Goal: Information Seeking & Learning: Check status

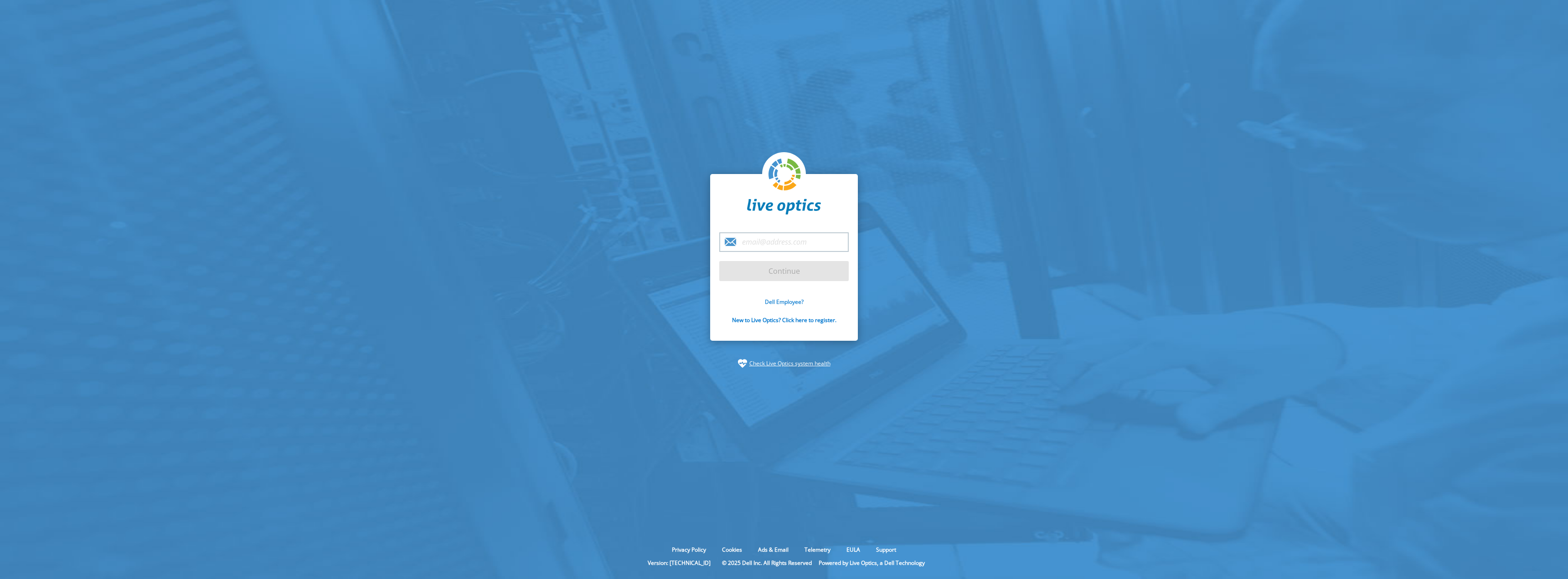
click at [781, 301] on link "Dell Employee?" at bounding box center [784, 302] width 39 height 8
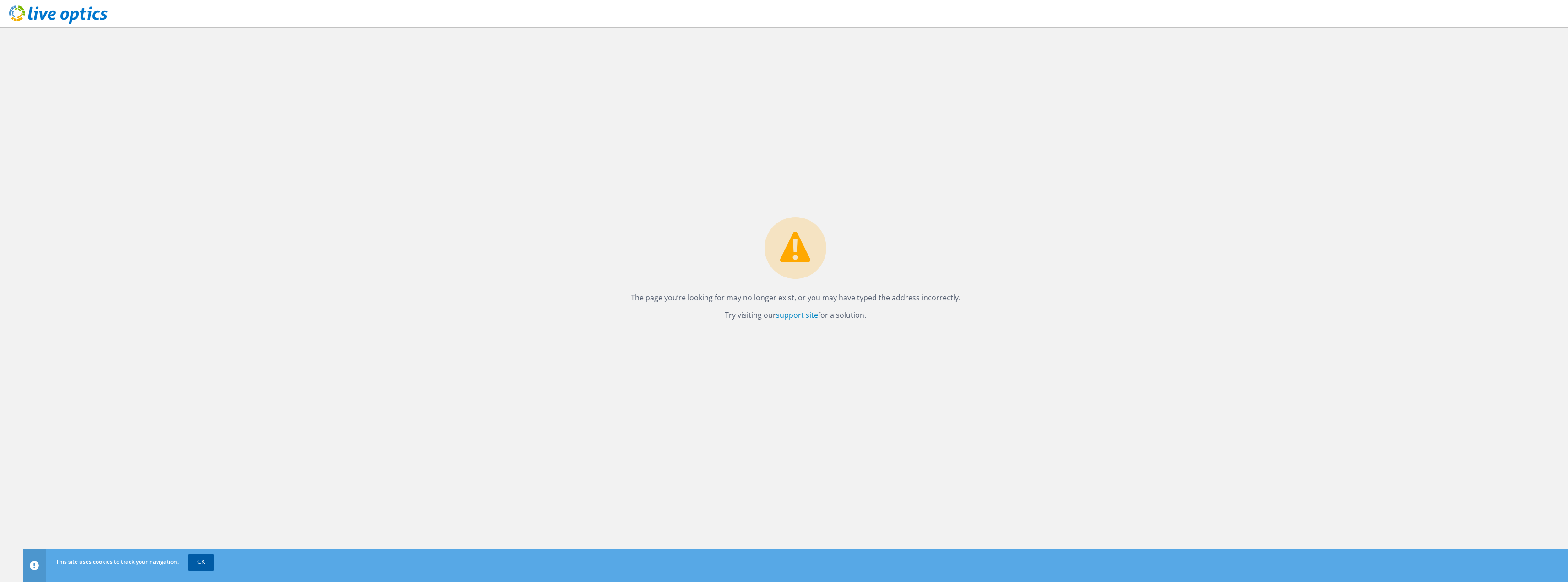
click at [204, 561] on link "OK" at bounding box center [201, 561] width 25 height 17
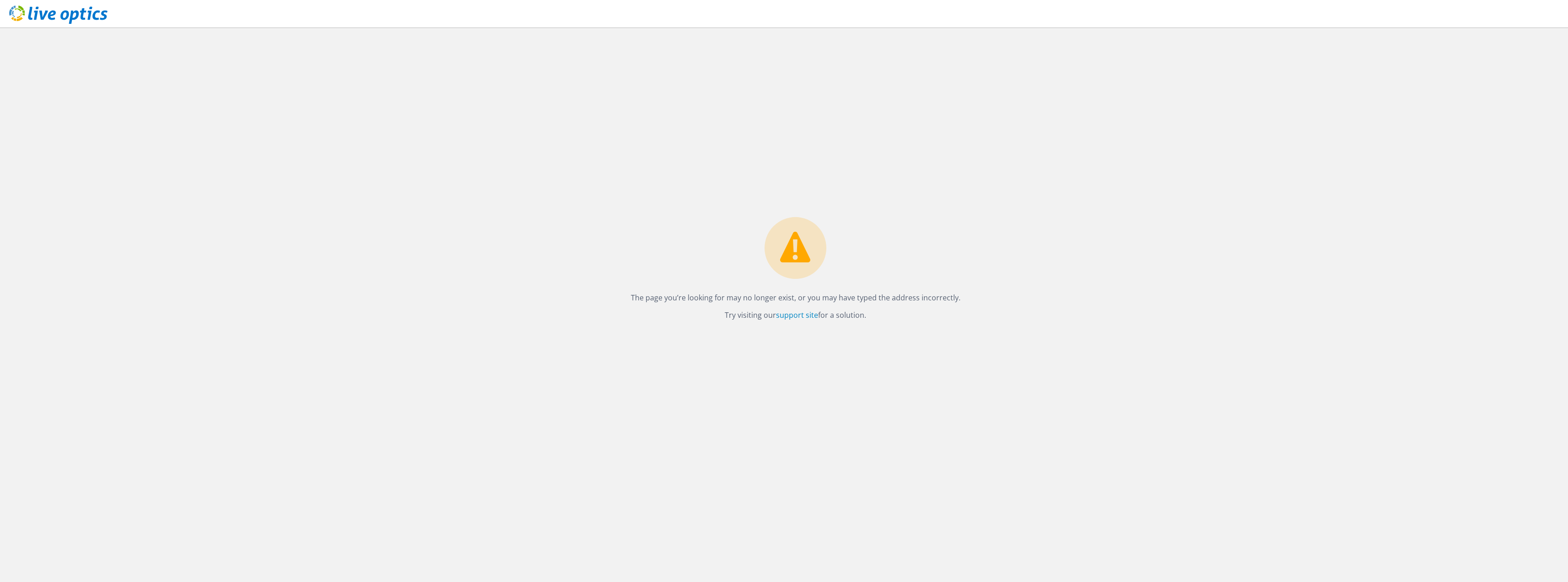
click at [68, 15] on use at bounding box center [58, 14] width 98 height 18
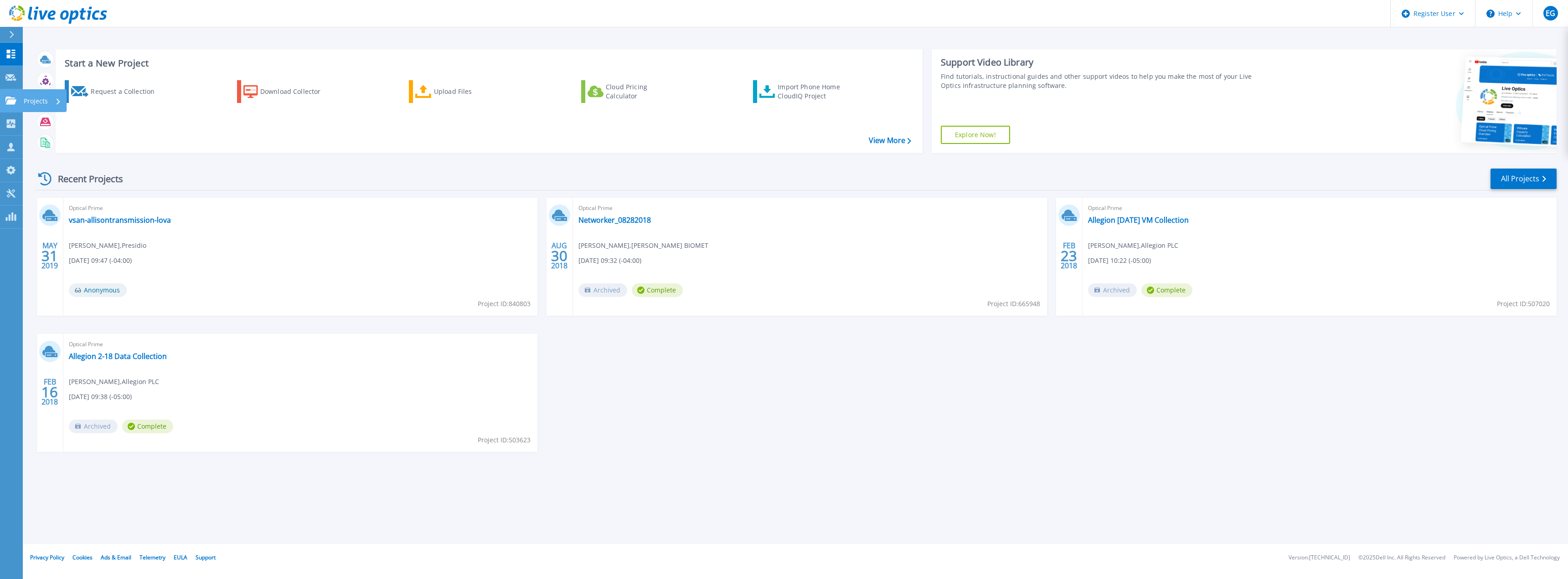
click at [24, 103] on p "Projects" at bounding box center [36, 101] width 24 height 24
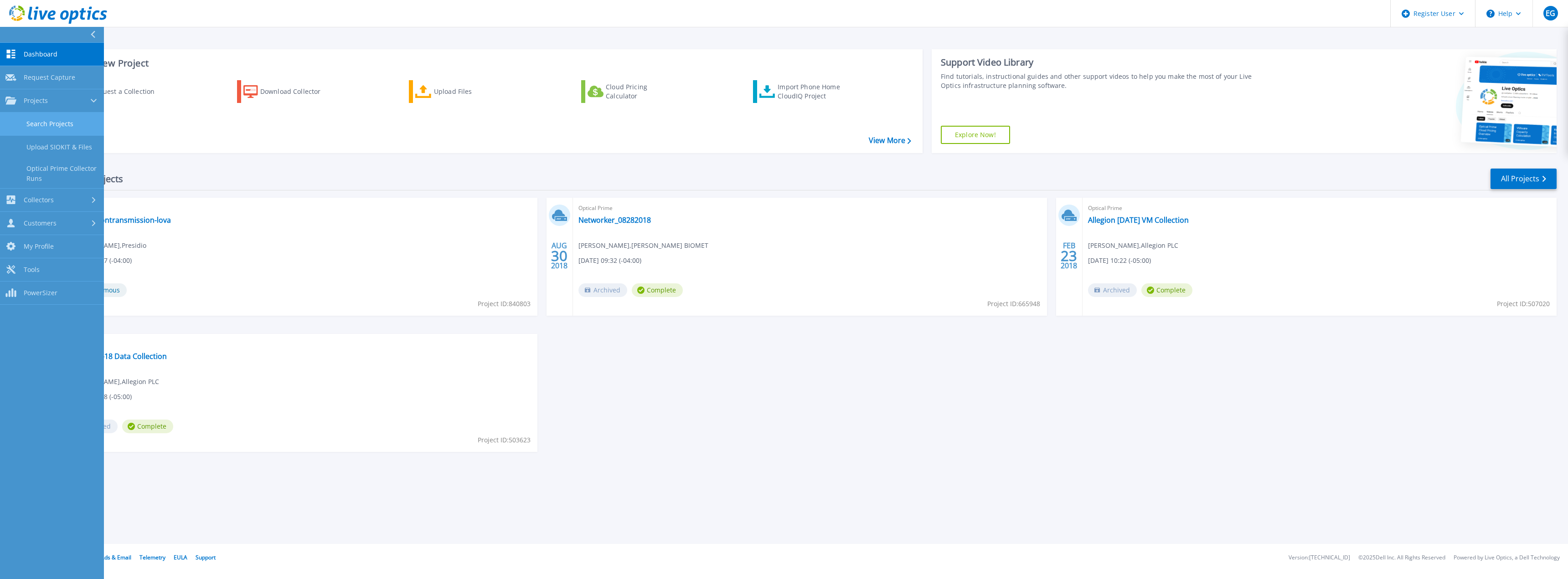
click at [45, 124] on link "Search Projects" at bounding box center [52, 124] width 104 height 23
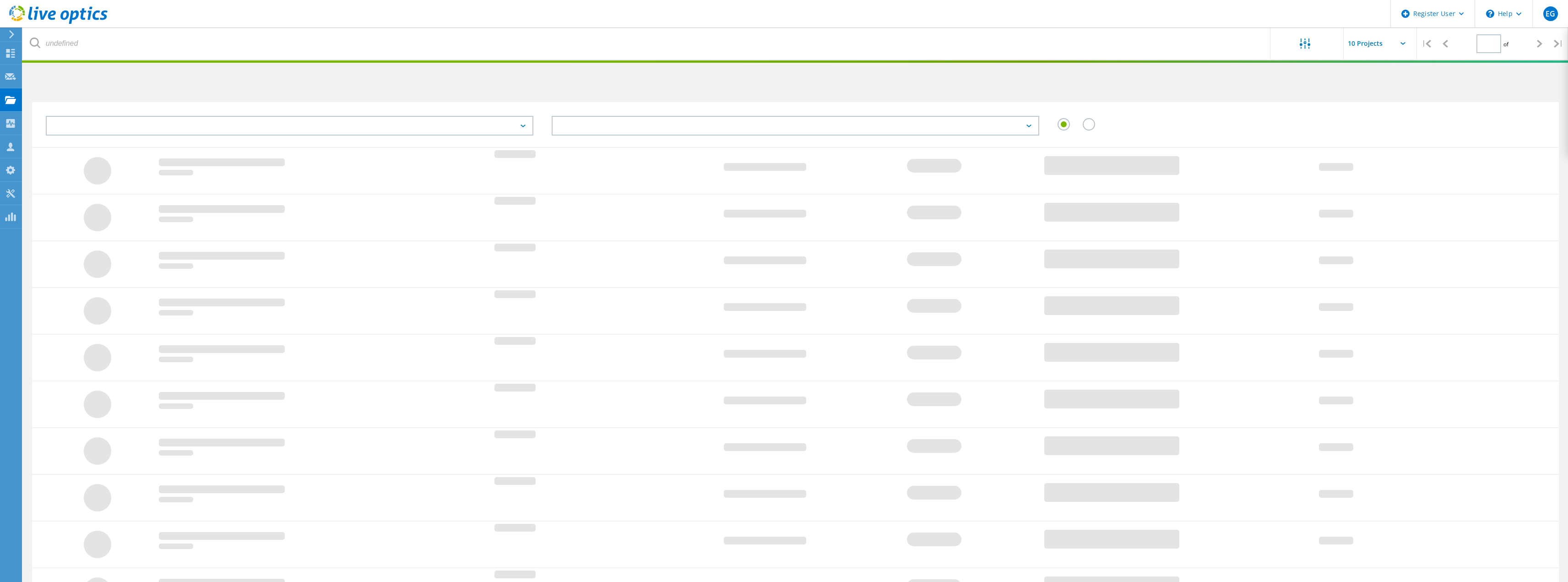
type input "1"
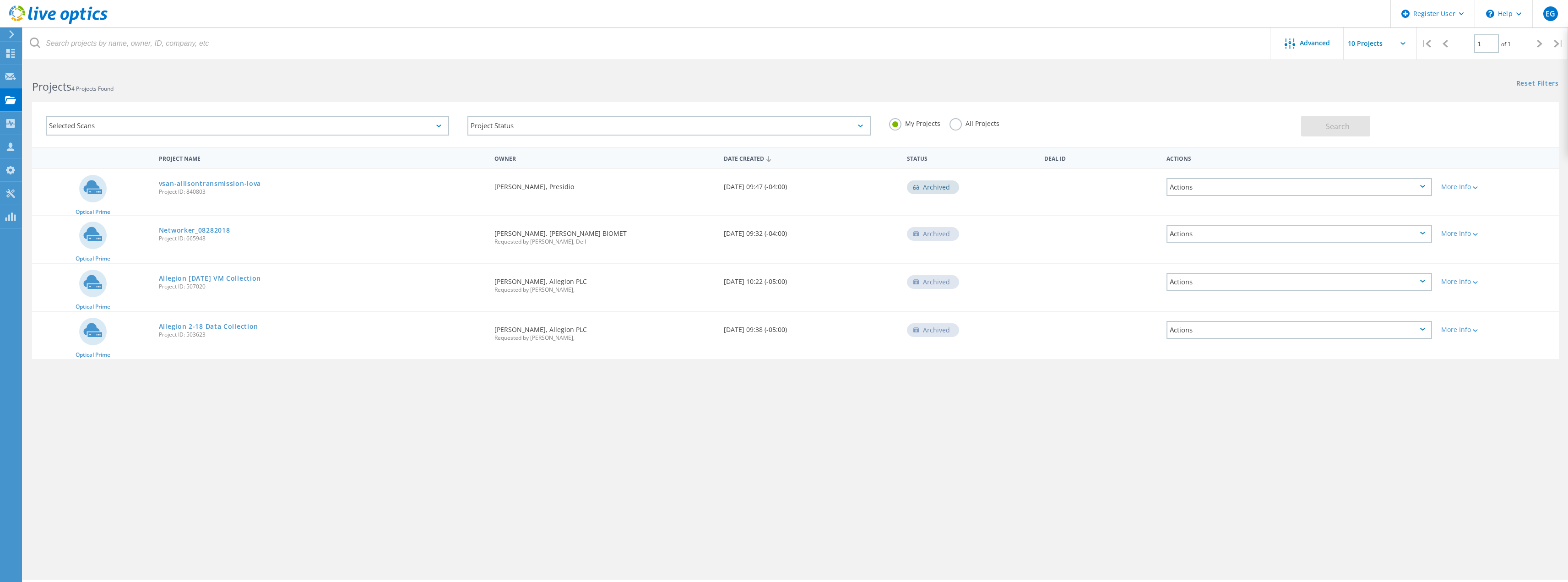
click at [955, 126] on label "All Projects" at bounding box center [974, 122] width 50 height 9
click at [0, 0] on input "All Projects" at bounding box center [0, 0] width 0 height 0
click at [448, 127] on div "Selected Scans" at bounding box center [248, 125] width 403 height 19
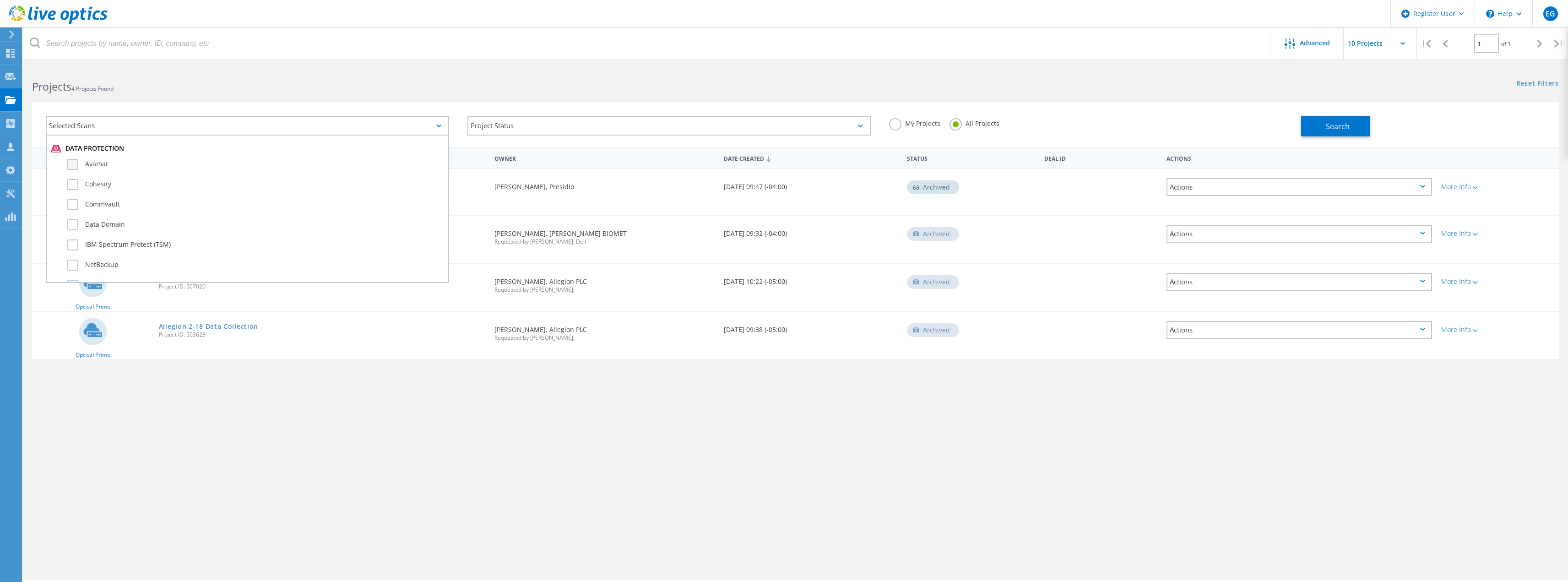
click at [70, 166] on label "Avamar" at bounding box center [256, 164] width 376 height 11
click at [0, 0] on input "Avamar" at bounding box center [0, 0] width 0 height 0
click at [73, 255] on label "NetWorker" at bounding box center [256, 260] width 376 height 11
click at [0, 0] on input "NetWorker" at bounding box center [0, 0] width 0 height 0
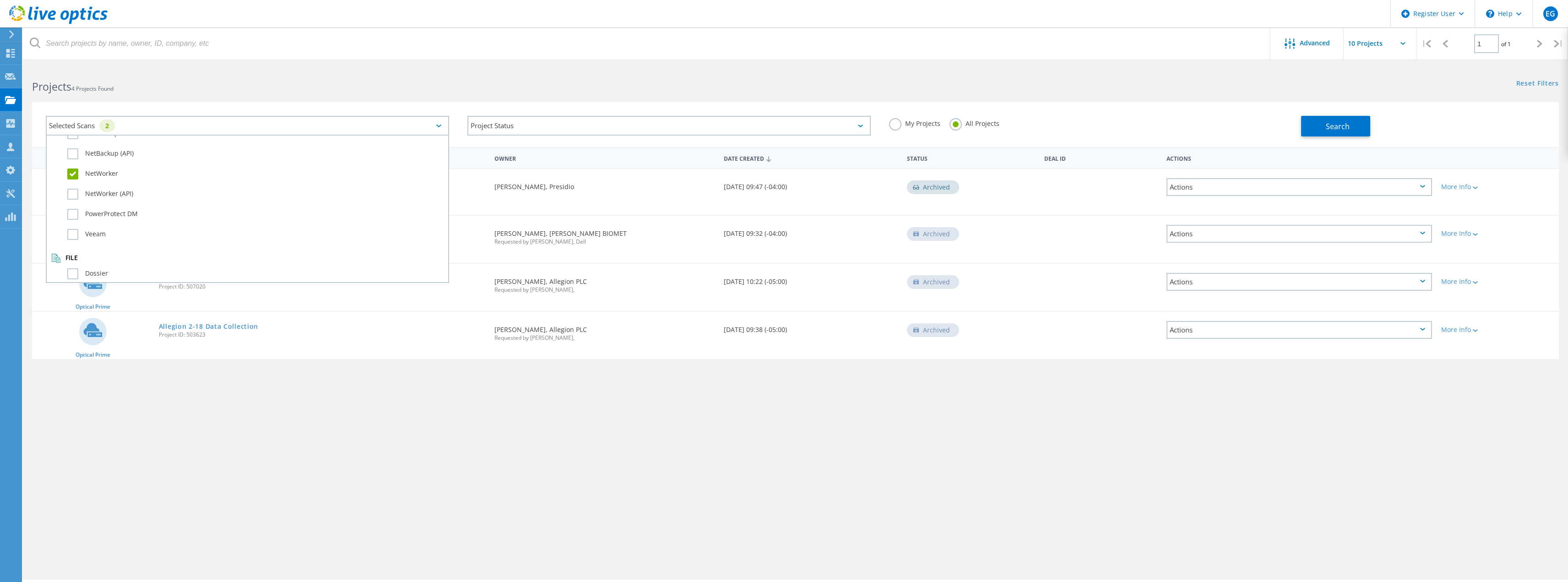
scroll to position [644, 0]
click at [1314, 130] on button "Search" at bounding box center [1336, 126] width 69 height 21
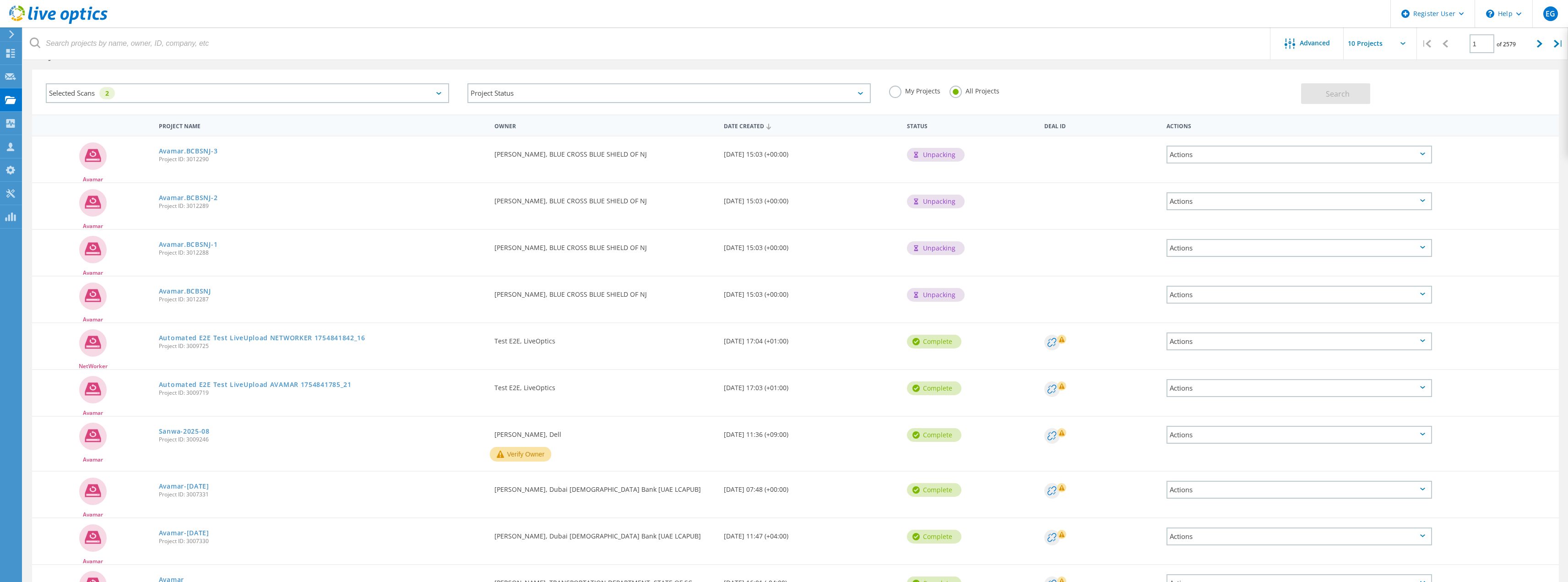
scroll to position [46, 0]
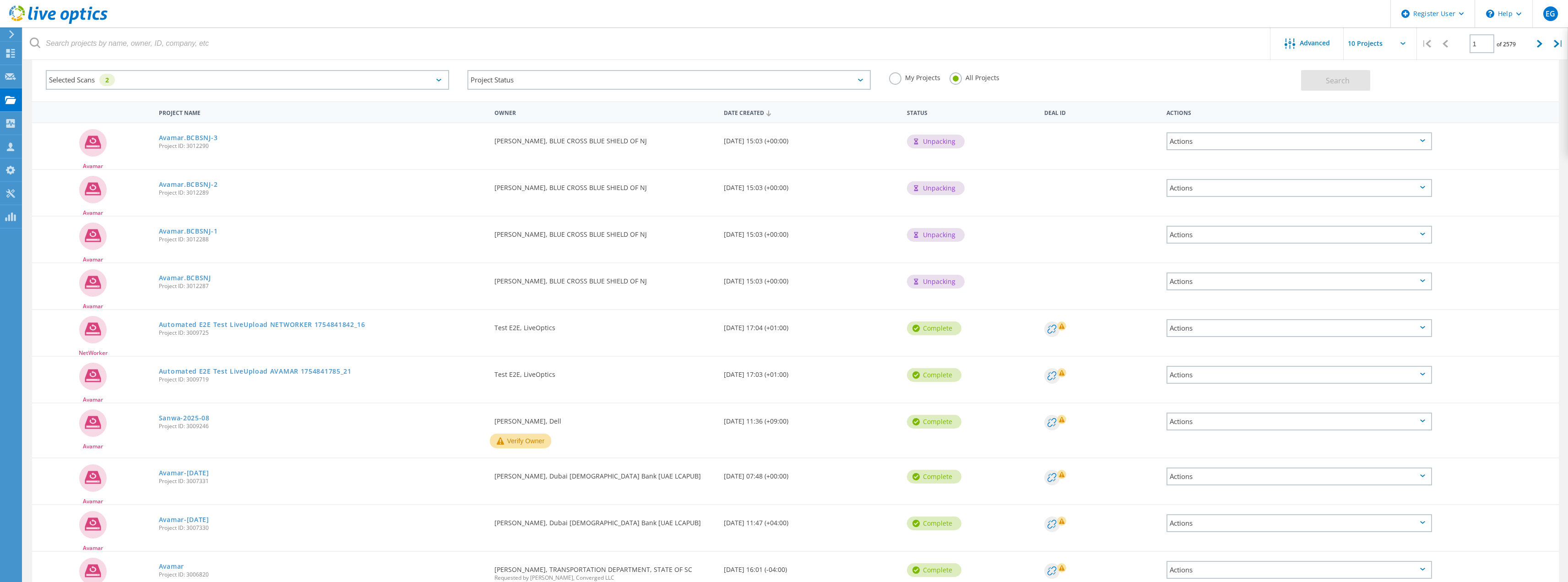
click at [1366, 39] on input "text" at bounding box center [1389, 43] width 91 height 32
click at [1361, 113] on div "Show 40 Projects" at bounding box center [1389, 113] width 91 height 15
type input "Show 40 Projects"
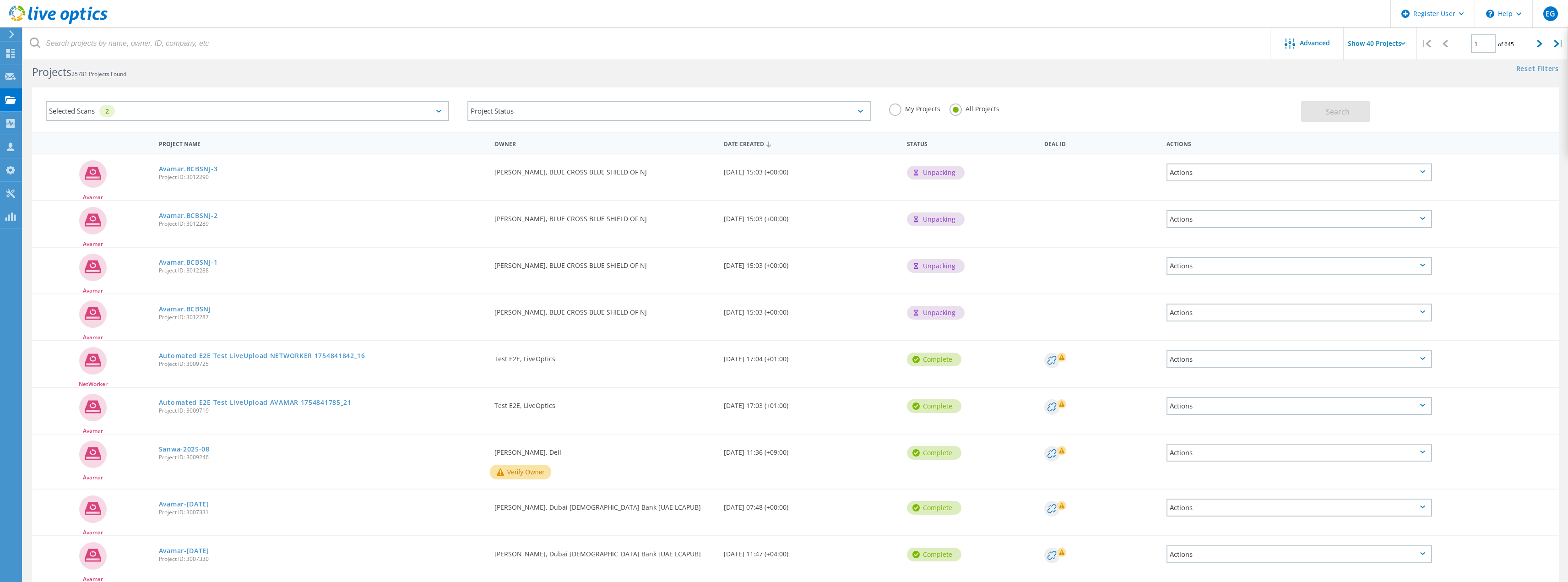
scroll to position [0, 0]
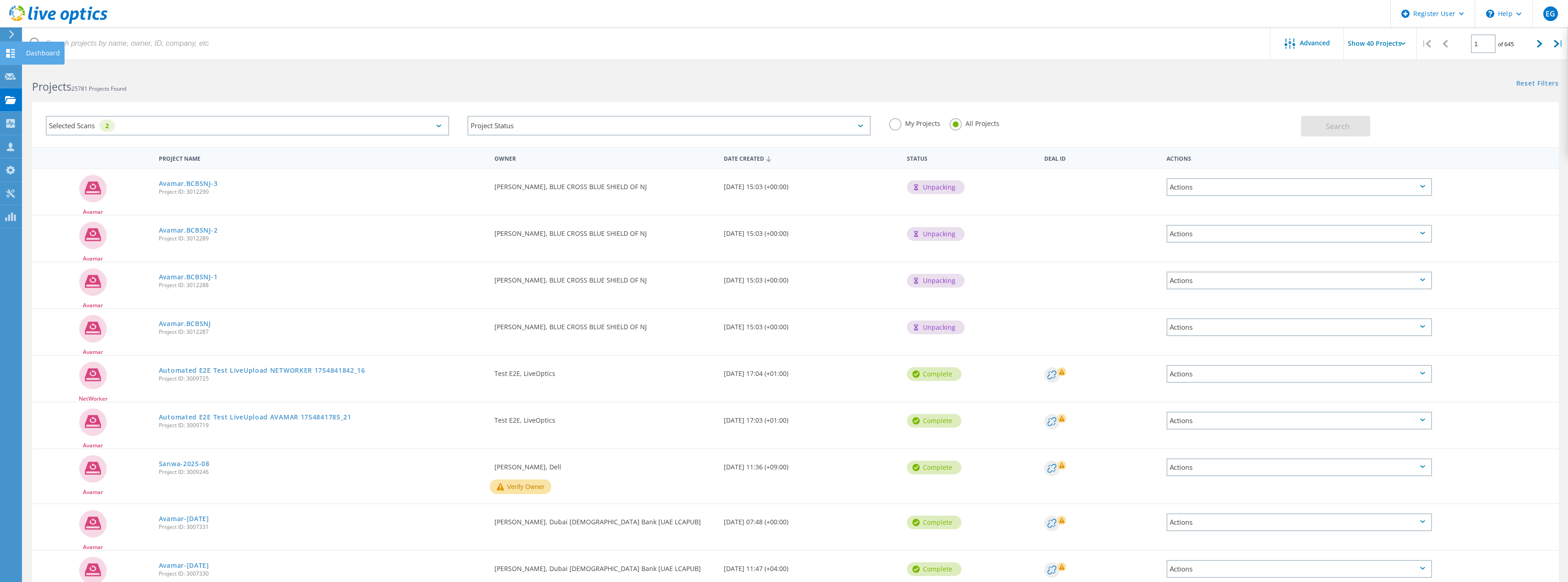
click at [7, 52] on icon at bounding box center [11, 53] width 11 height 9
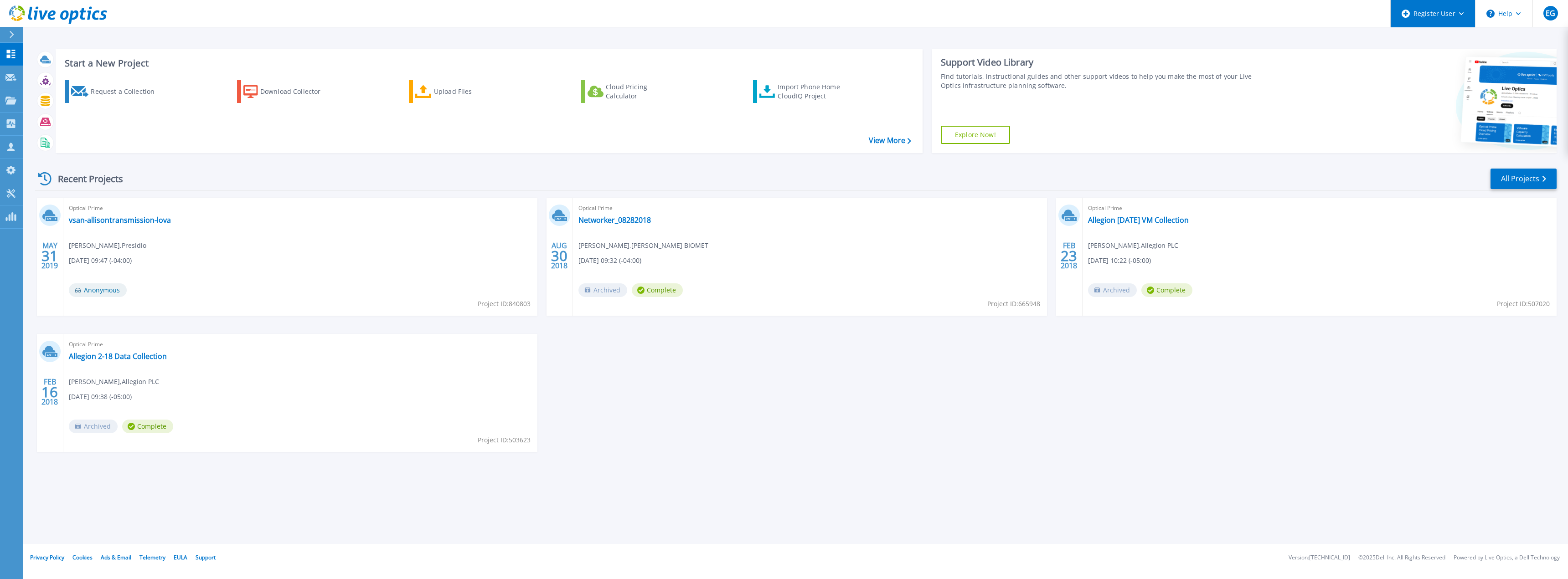
click at [1458, 7] on div "Register User" at bounding box center [1432, 13] width 84 height 27
click at [1209, 98] on div "Support Video Library Find tutorials, instructional guides and other support vi…" at bounding box center [1099, 101] width 336 height 104
click at [13, 220] on icon at bounding box center [11, 216] width 11 height 9
click at [6, 137] on link "Customers Customers" at bounding box center [11, 147] width 23 height 23
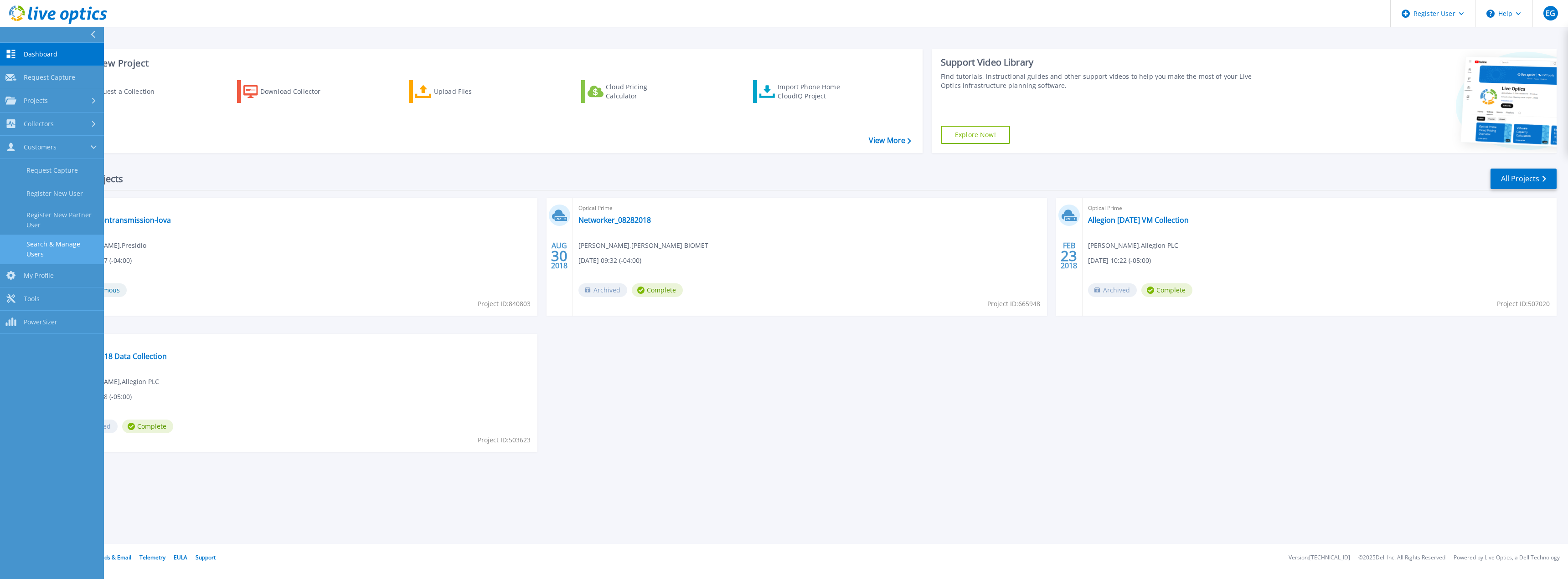
click at [78, 248] on link "Search & Manage Users" at bounding box center [52, 249] width 104 height 29
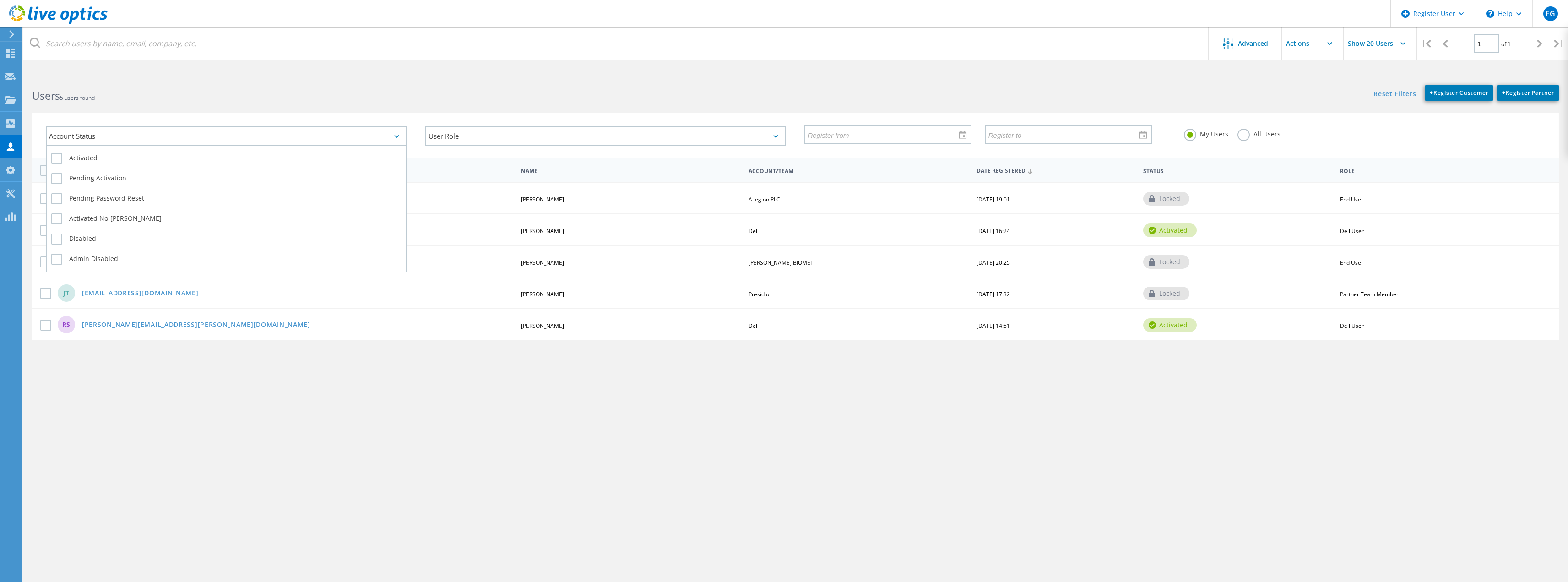
click at [240, 138] on div "Account Status" at bounding box center [226, 135] width 361 height 19
click at [1248, 137] on label "All Users" at bounding box center [1258, 133] width 43 height 9
click at [0, 0] on input "All Users" at bounding box center [0, 0] width 0 height 0
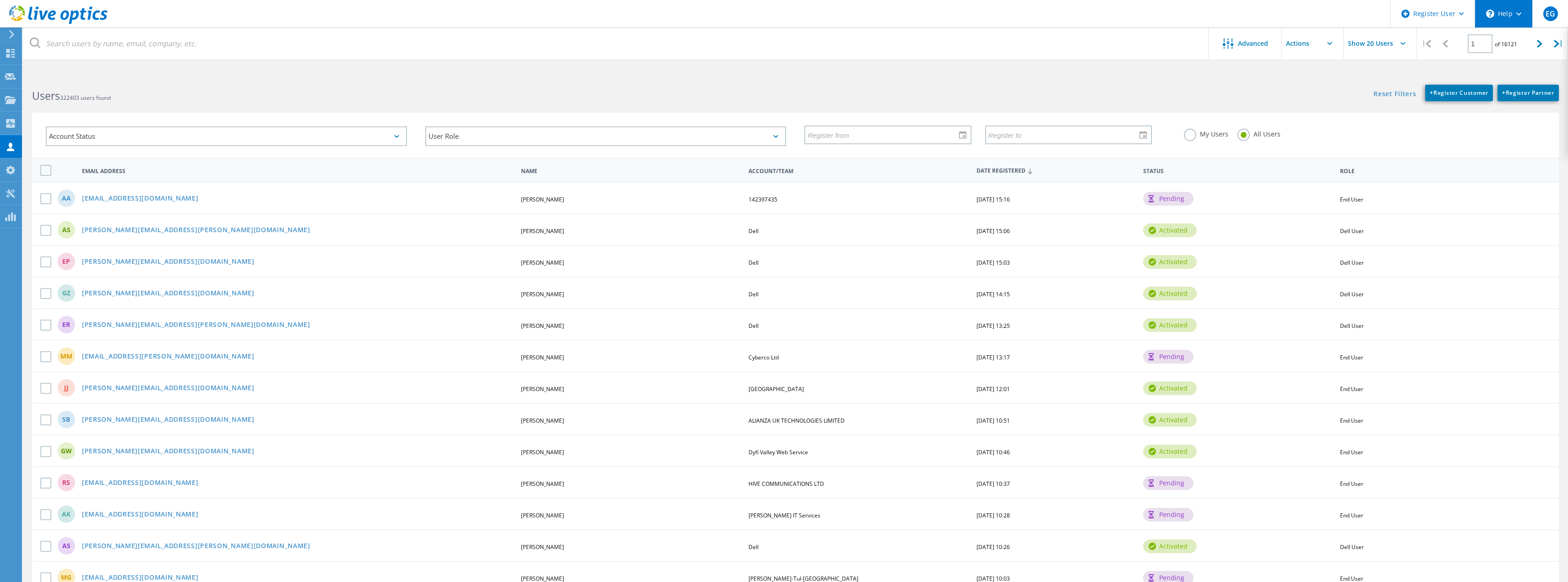
click at [1505, 7] on div "\n Help" at bounding box center [1503, 13] width 57 height 27
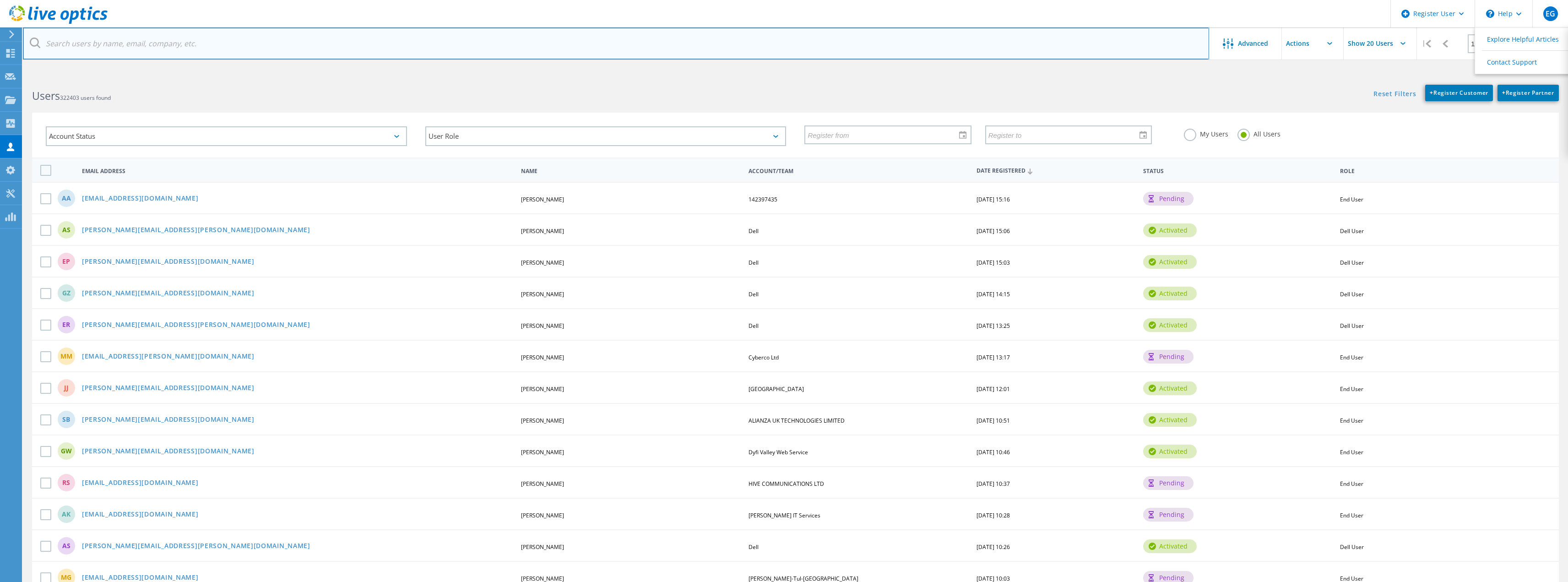
click at [104, 41] on input "text" at bounding box center [616, 43] width 1186 height 32
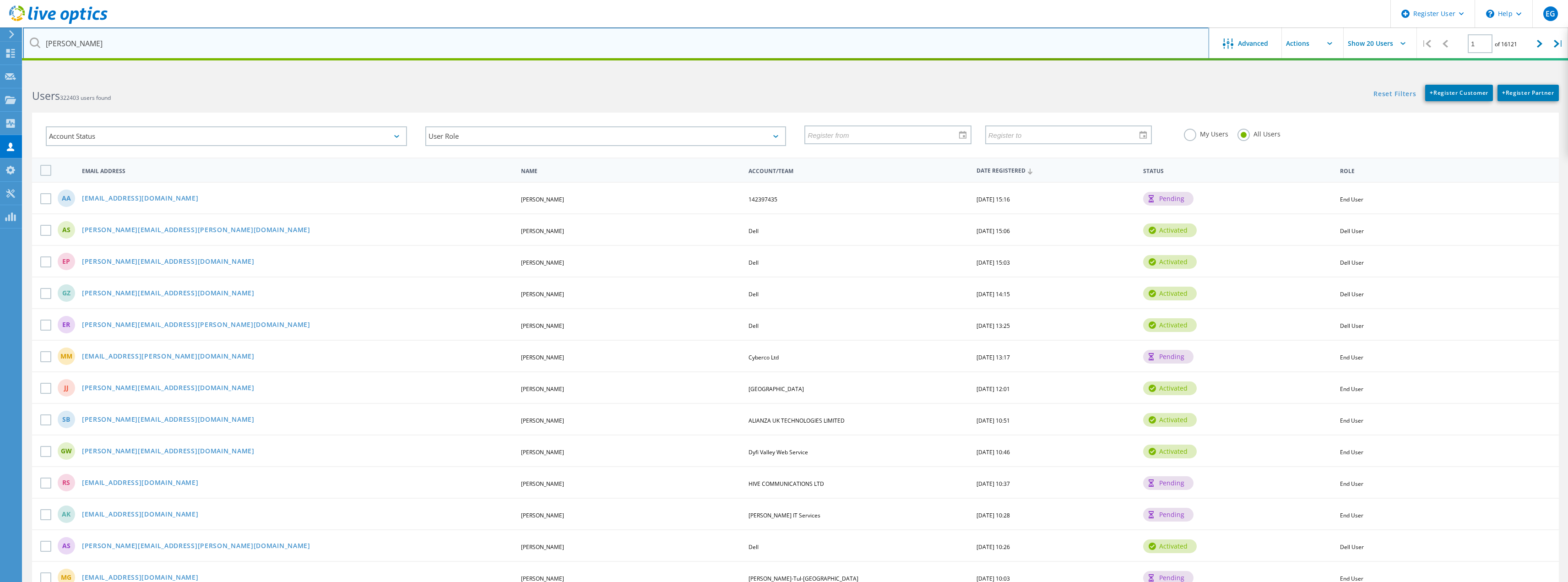
type input "[PERSON_NAME]"
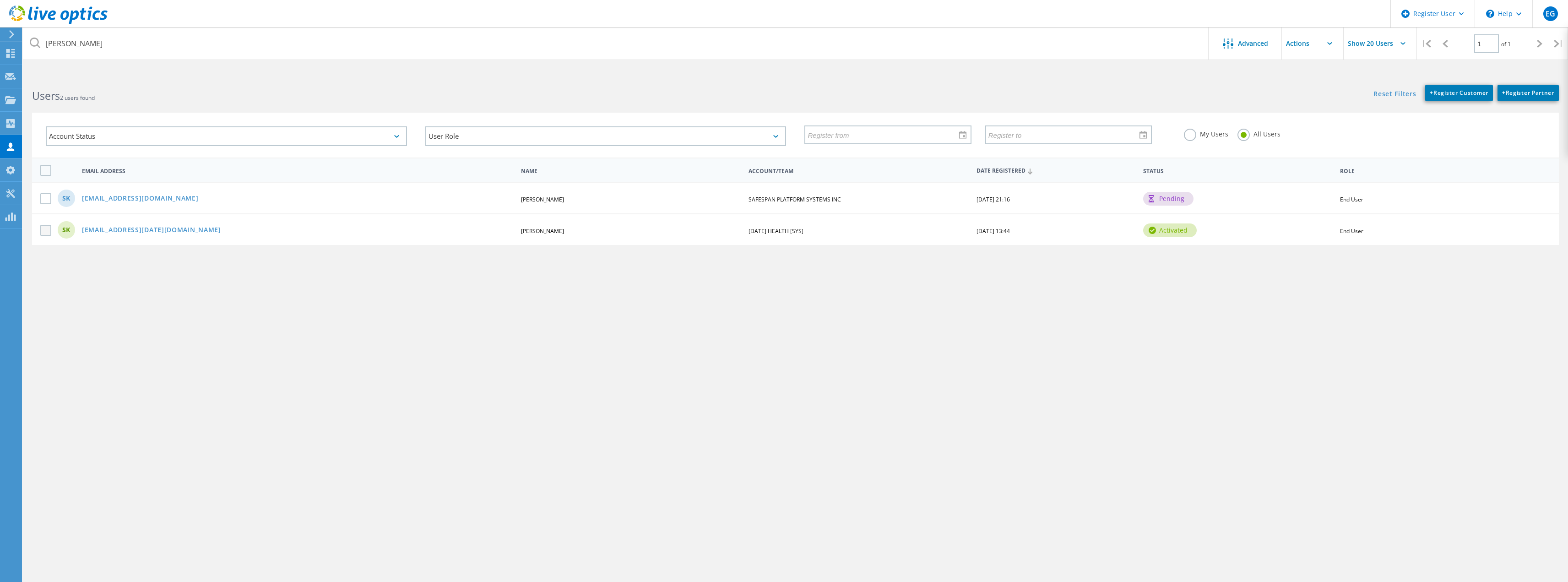
click at [46, 234] on label at bounding box center [47, 230] width 15 height 11
click at [0, 0] on input "checkbox" at bounding box center [0, 0] width 0 height 0
click at [1325, 45] on input "text" at bounding box center [1327, 43] width 91 height 32
click at [1320, 65] on div "Add to Team" at bounding box center [1327, 67] width 82 height 9
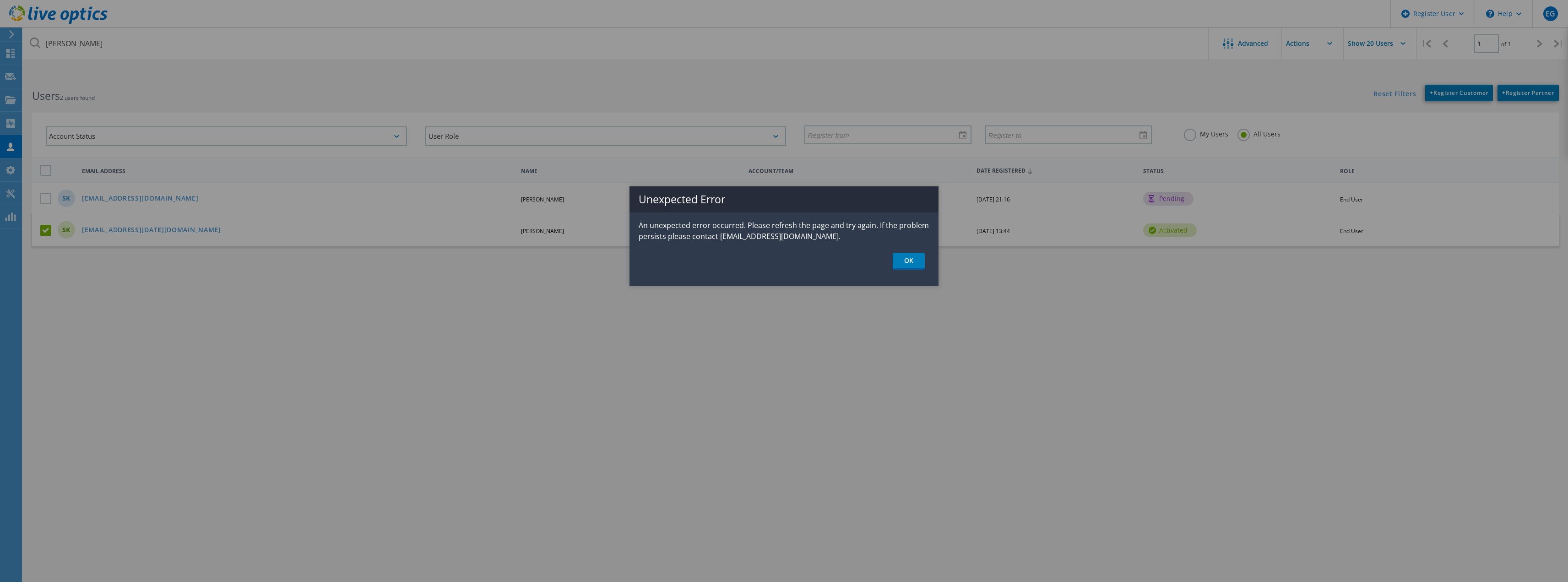
click at [914, 267] on link "OK" at bounding box center [909, 261] width 32 height 17
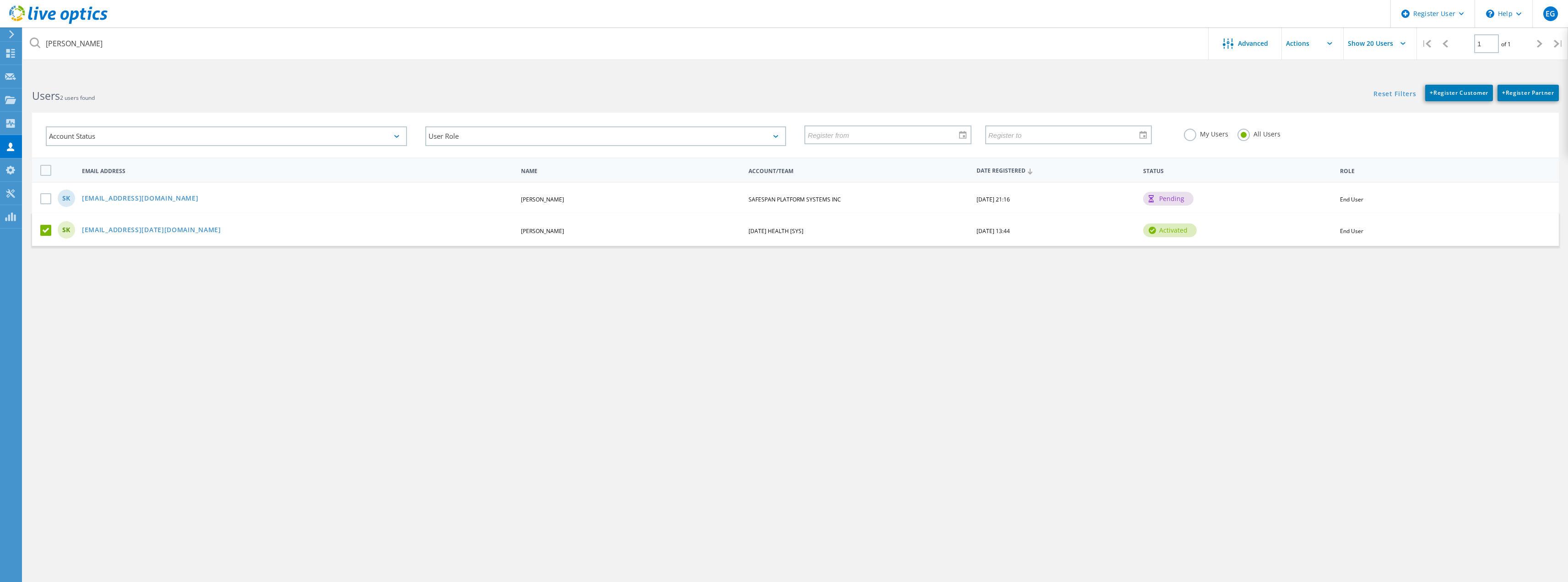
click at [1320, 39] on input "text" at bounding box center [1327, 43] width 91 height 32
click at [1258, 47] on span "Advanced" at bounding box center [1252, 43] width 30 height 7
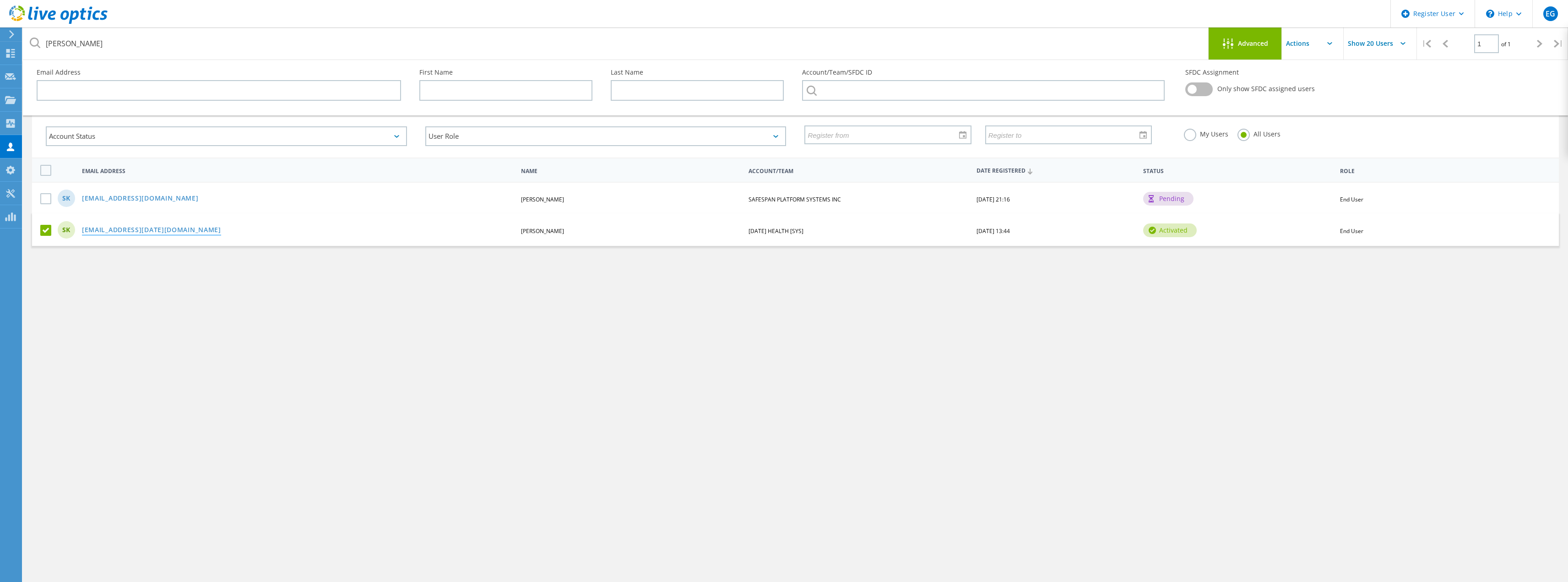
click at [120, 232] on link "skrieg@ascension.org" at bounding box center [151, 231] width 139 height 8
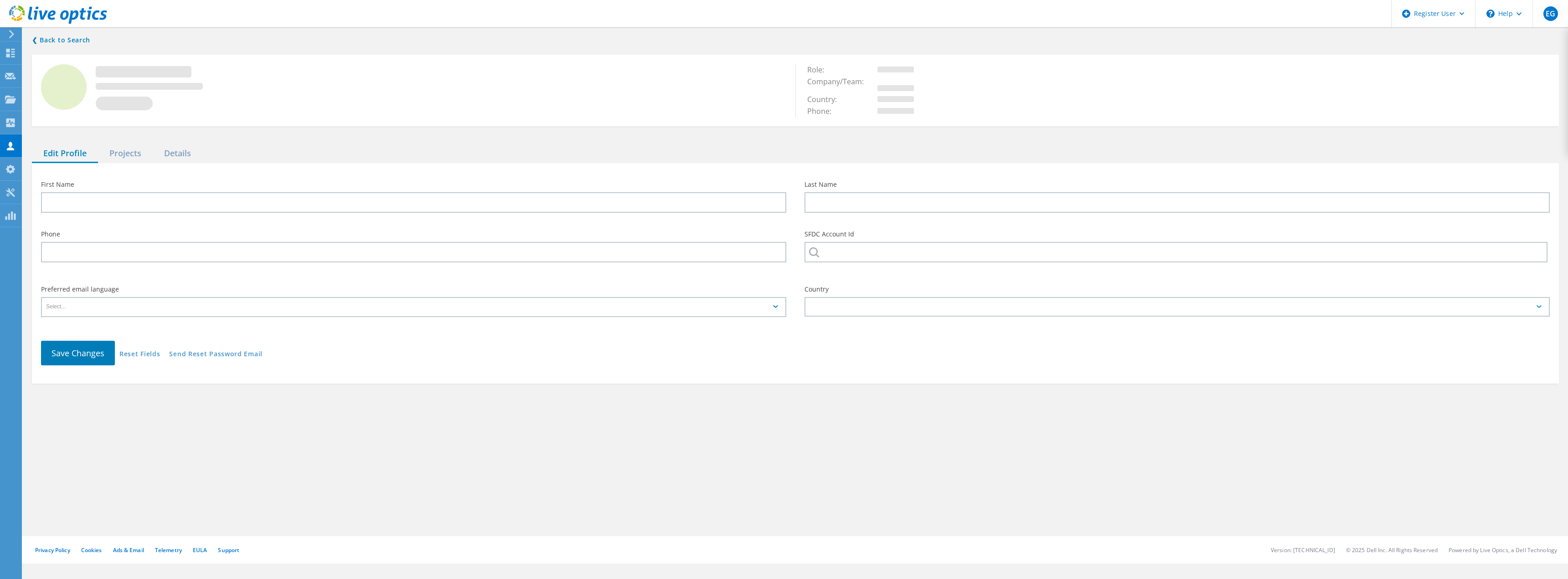
type input "Scott"
type input "Krieg"
type input "812-766-3051"
type input "[DATE] HEALTH [SYS]"
type input "English"
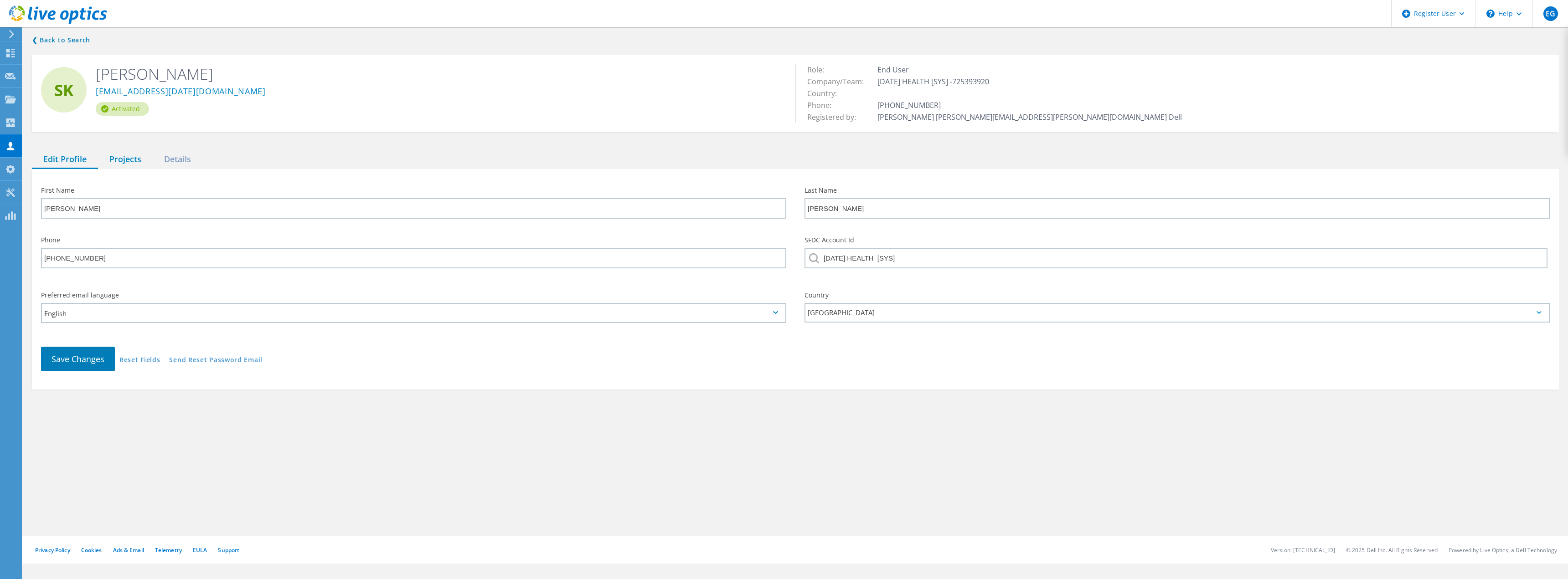
click at [128, 163] on div "Projects" at bounding box center [125, 159] width 54 height 19
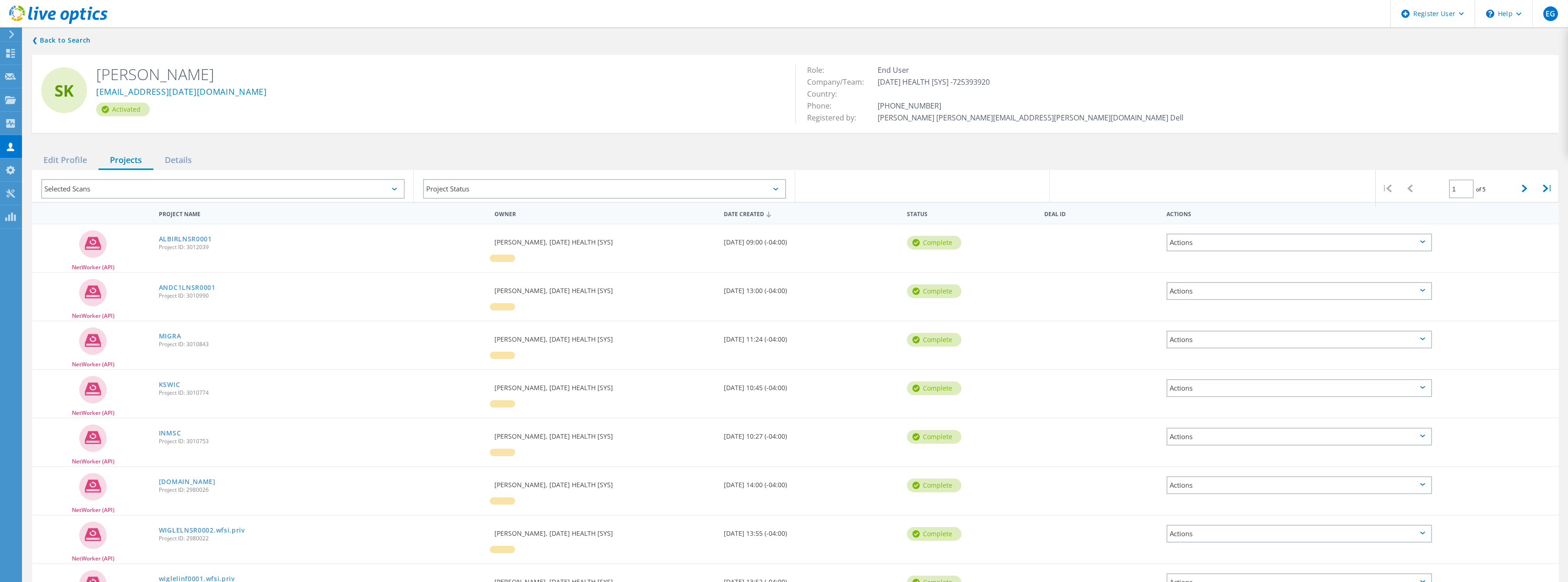
click at [1429, 246] on div "Actions" at bounding box center [1299, 242] width 266 height 18
click at [1278, 178] on div "| 1 of 5 |" at bounding box center [1304, 186] width 509 height 32
click at [179, 240] on link "ALBIRLNSR0001" at bounding box center [185, 239] width 53 height 7
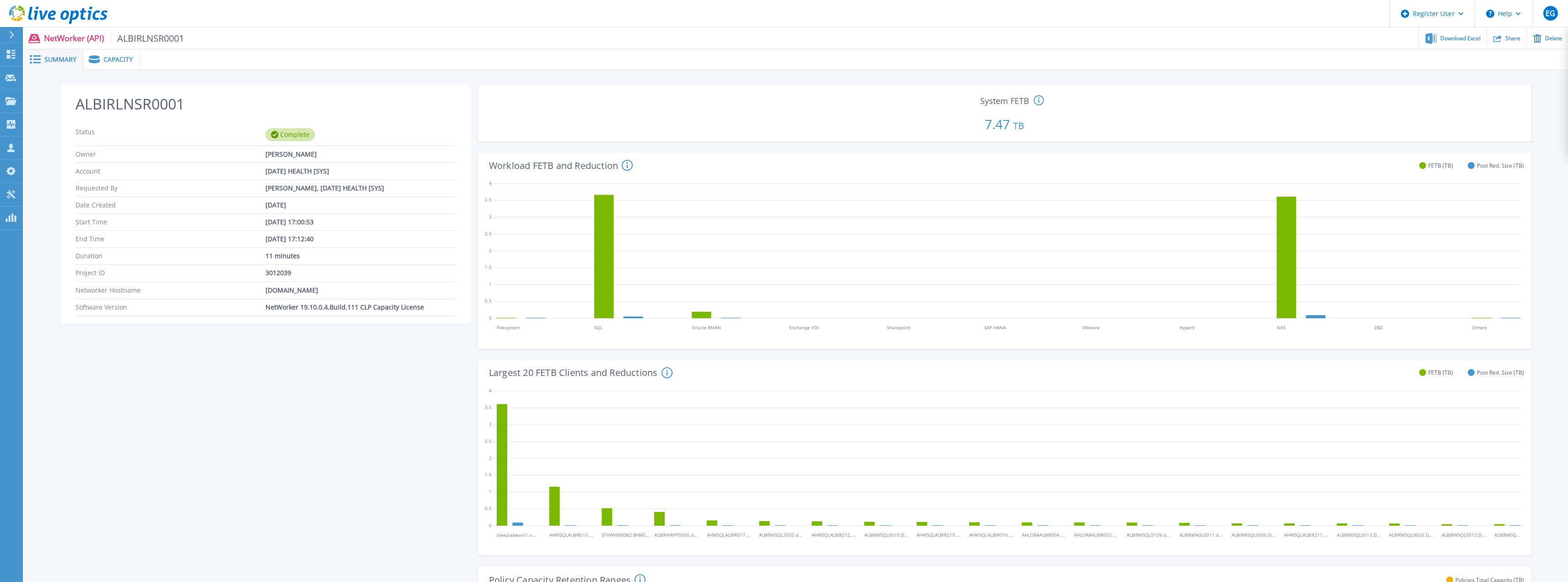
drag, startPoint x: 1036, startPoint y: 125, endPoint x: 901, endPoint y: 114, distance: 135.4
click at [907, 113] on p "7.47 TB" at bounding box center [1005, 122] width 1046 height 31
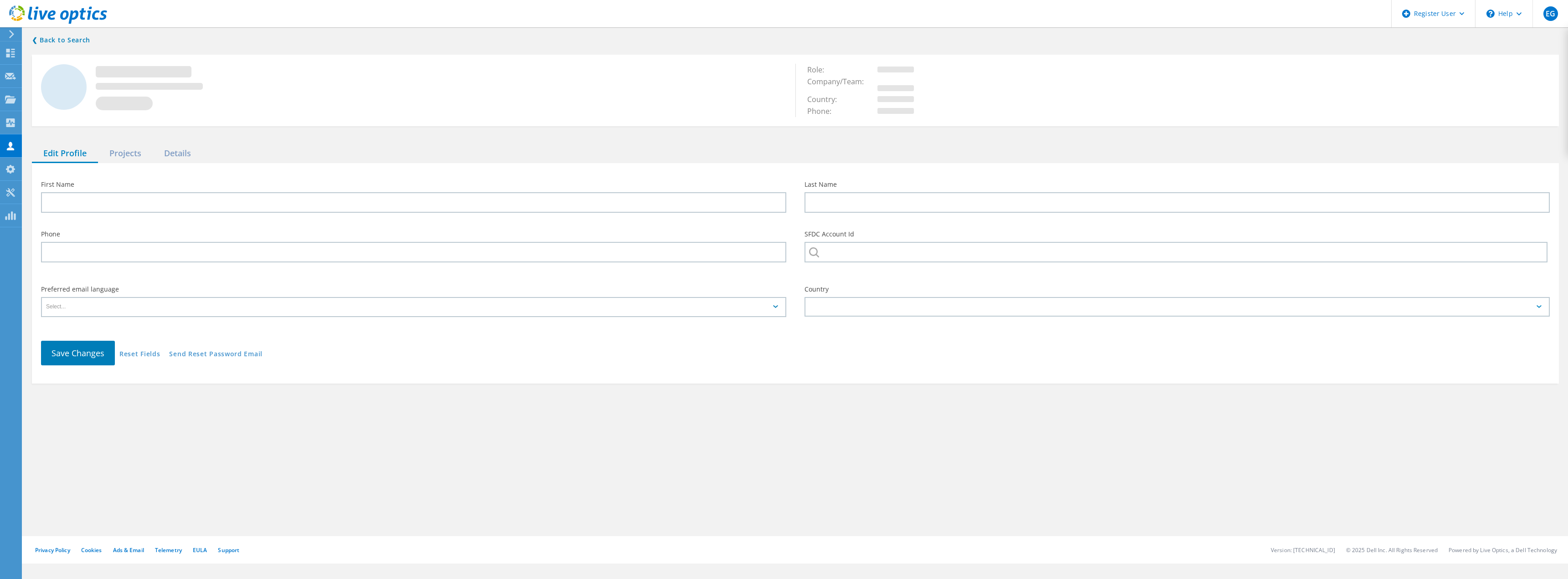
type input "[PERSON_NAME]"
type input "Krieg"
type input "812-766-3051"
type input "[DATE] HEALTH [SYS]"
type input "English"
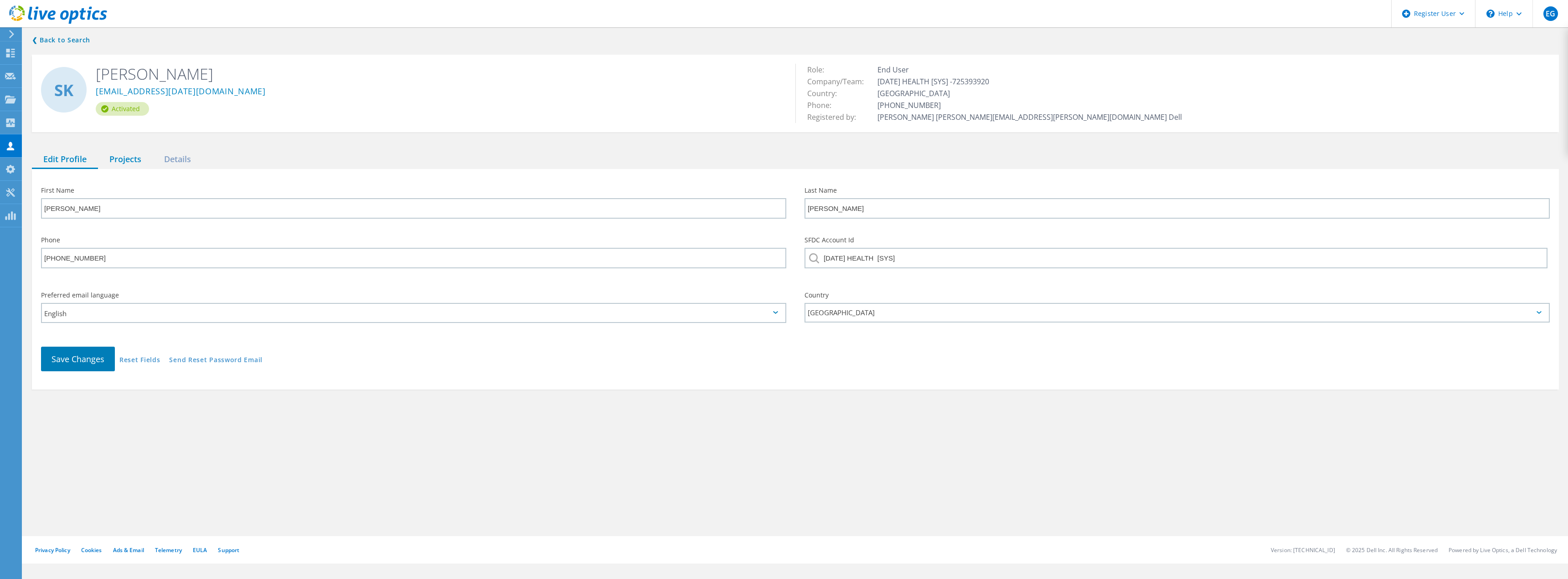
click at [130, 155] on div "Projects" at bounding box center [125, 159] width 54 height 19
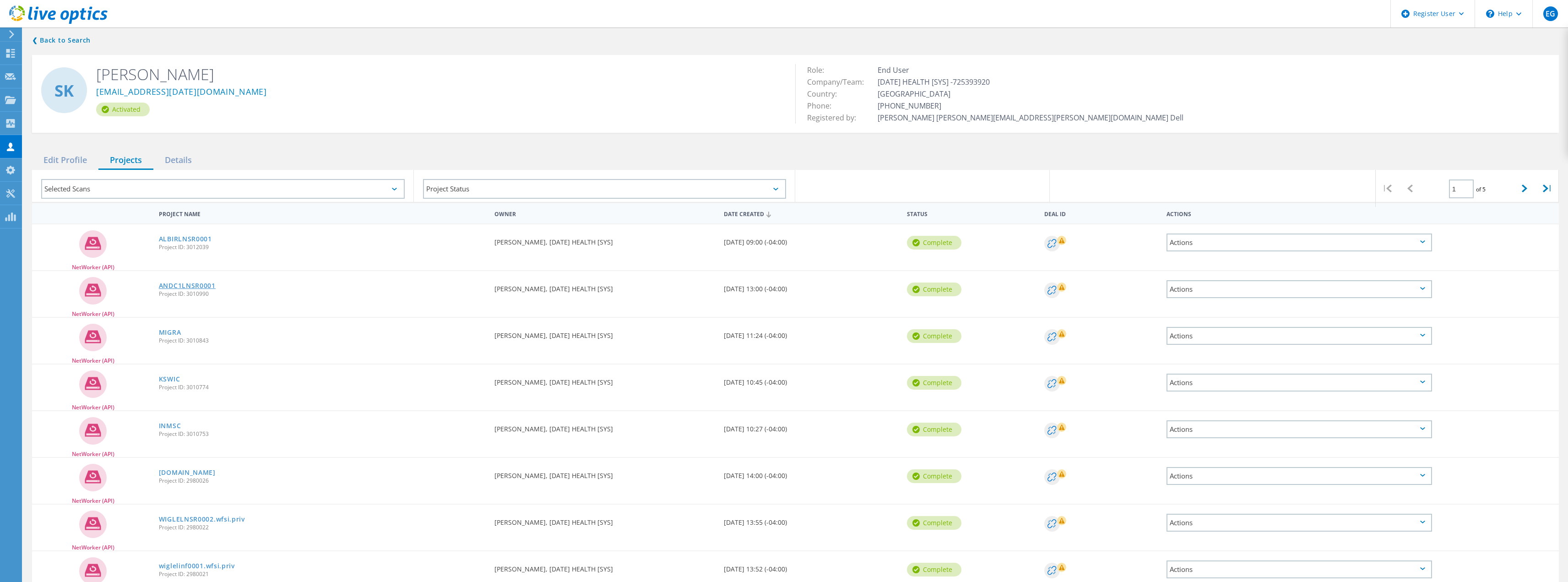
click at [192, 285] on link "ANDC1LNSR0001" at bounding box center [187, 286] width 57 height 7
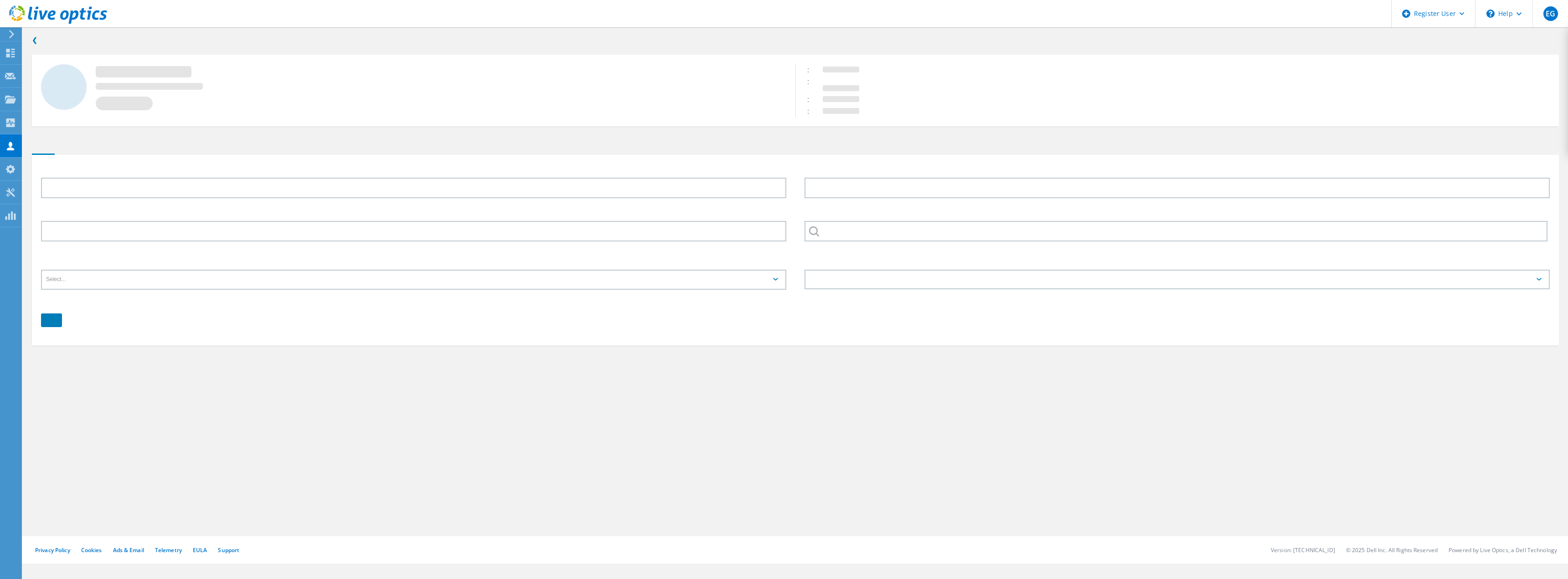
type input "Scott"
type input "Krieg"
type input "812-766-3051"
type input "[DATE] HEALTH [SYS]"
type input "English"
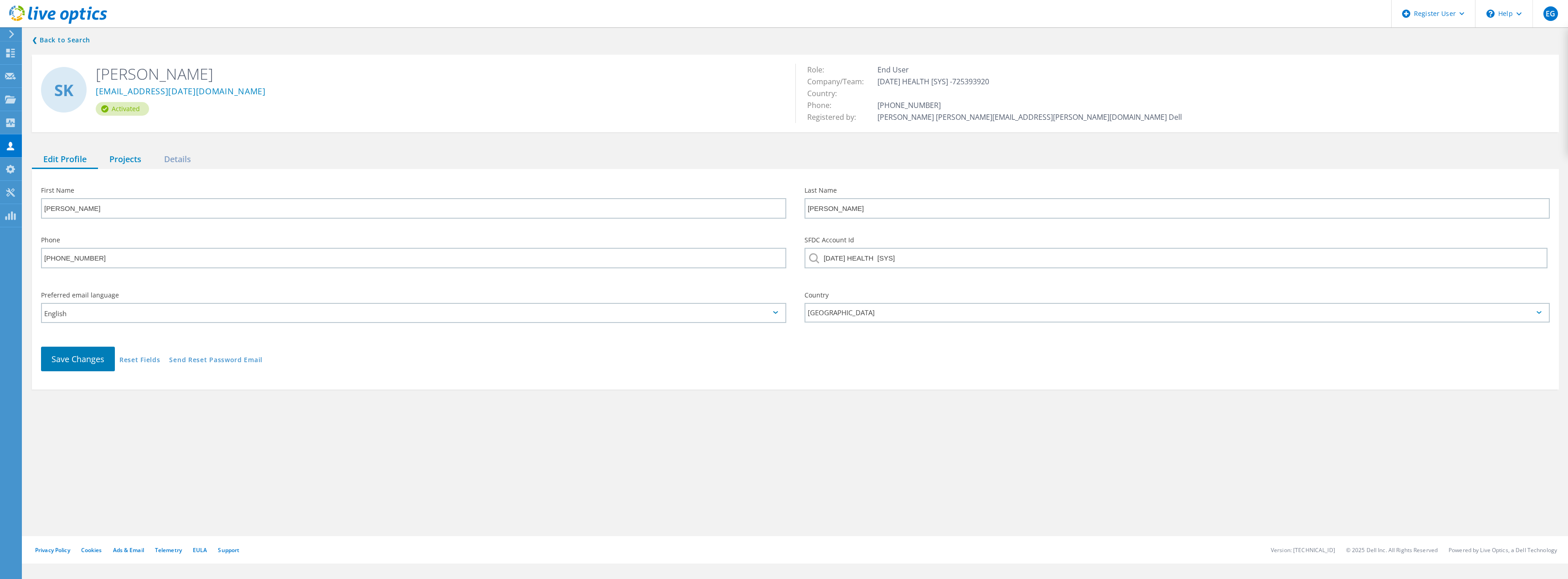
click at [130, 163] on div "Projects" at bounding box center [125, 159] width 54 height 19
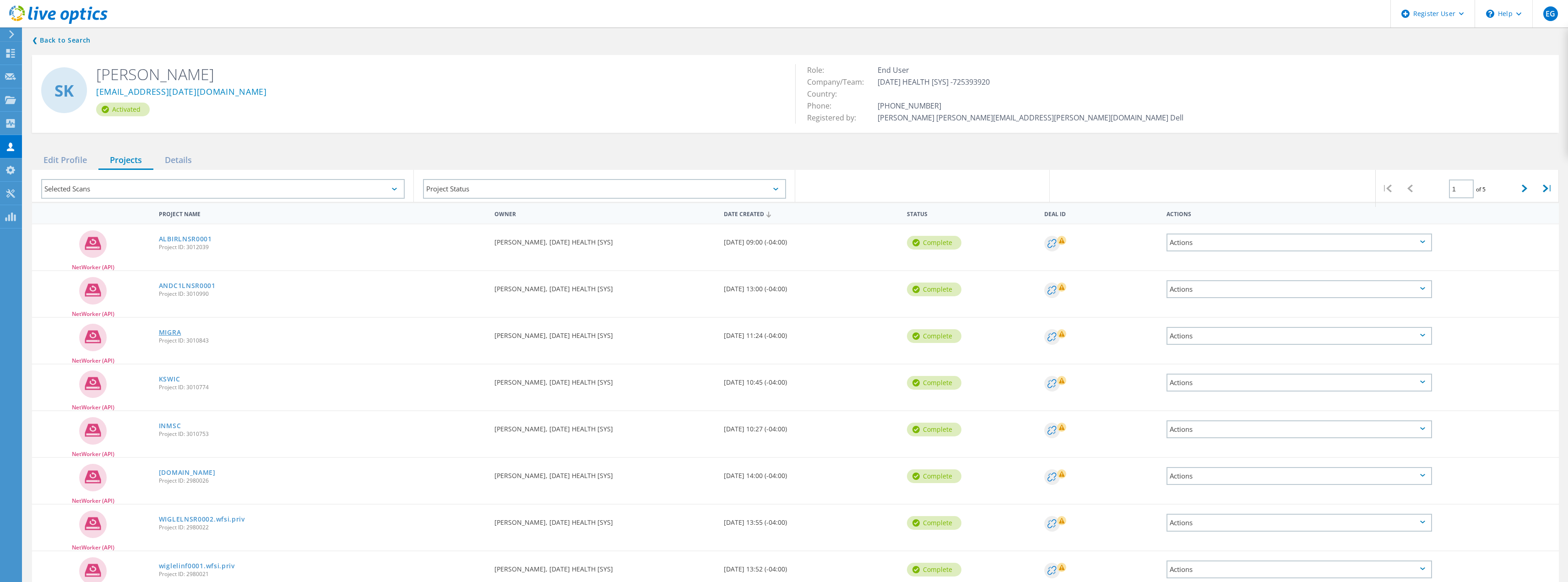
click at [168, 334] on link "MIGRA" at bounding box center [170, 332] width 23 height 7
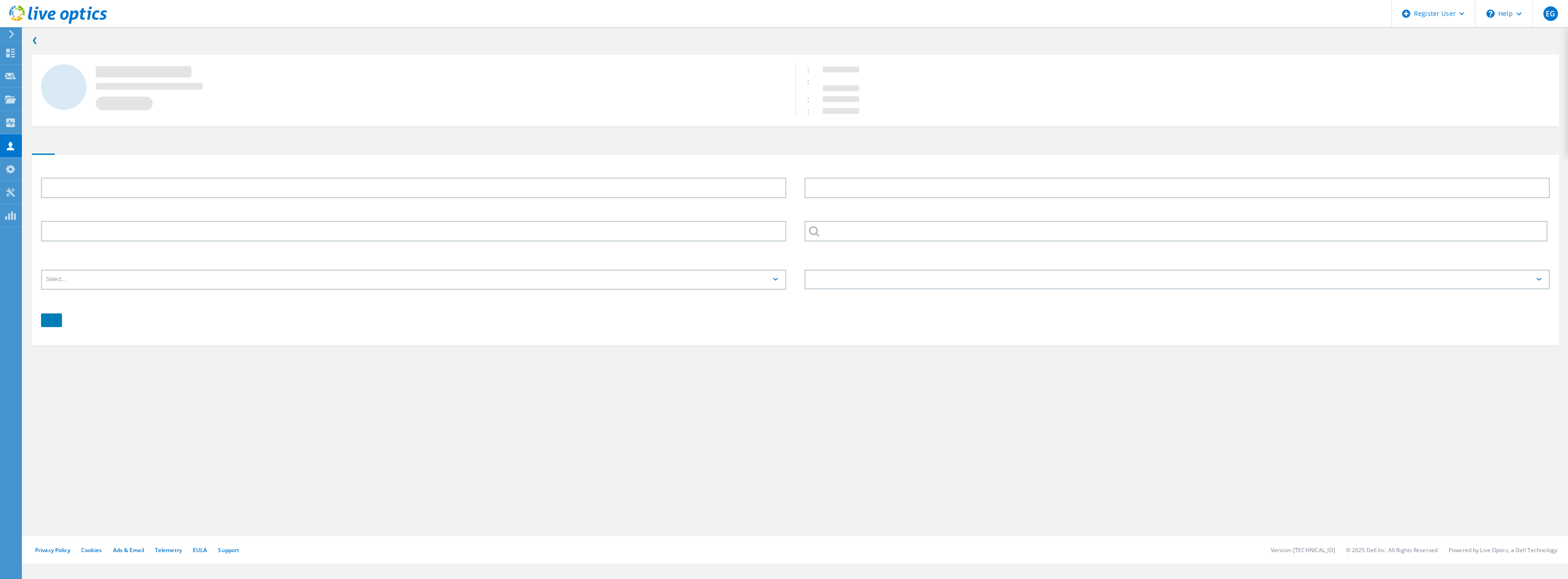
type input "[PERSON_NAME]"
type input "Krieg"
type input "812-766-3051"
type input "[DATE] HEALTH [SYS]"
type input "English"
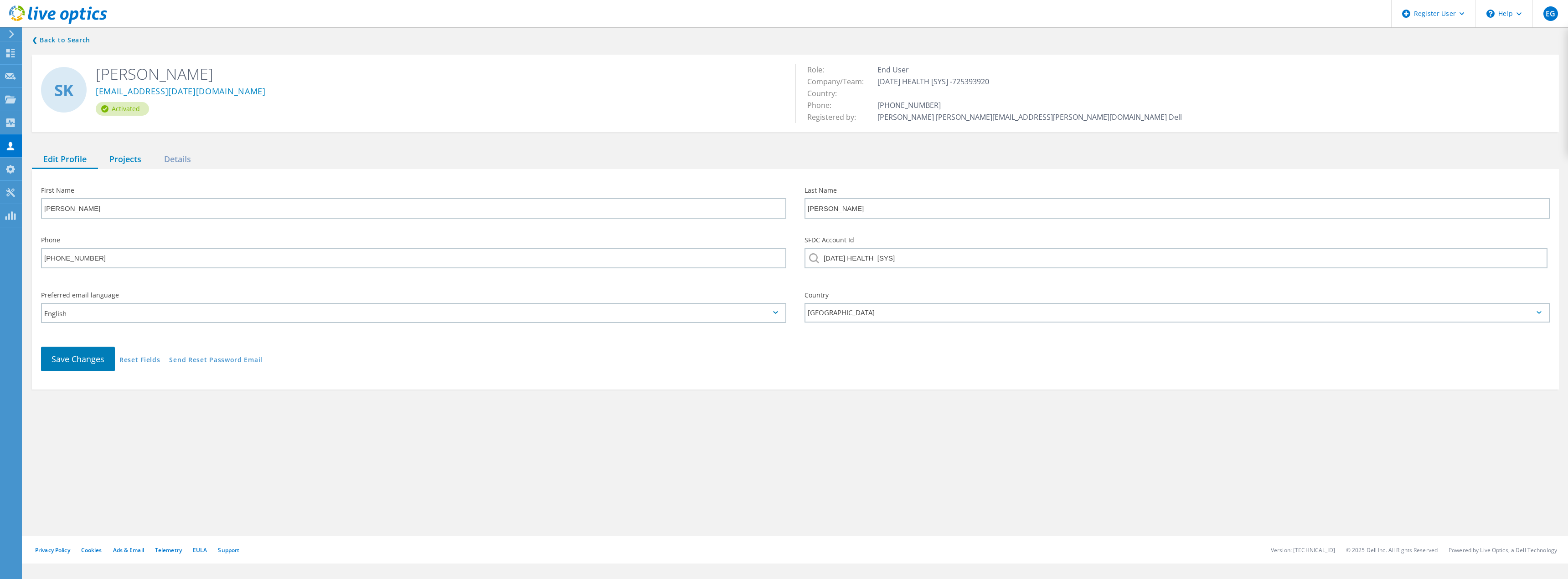
click at [127, 152] on div "Projects" at bounding box center [125, 159] width 54 height 19
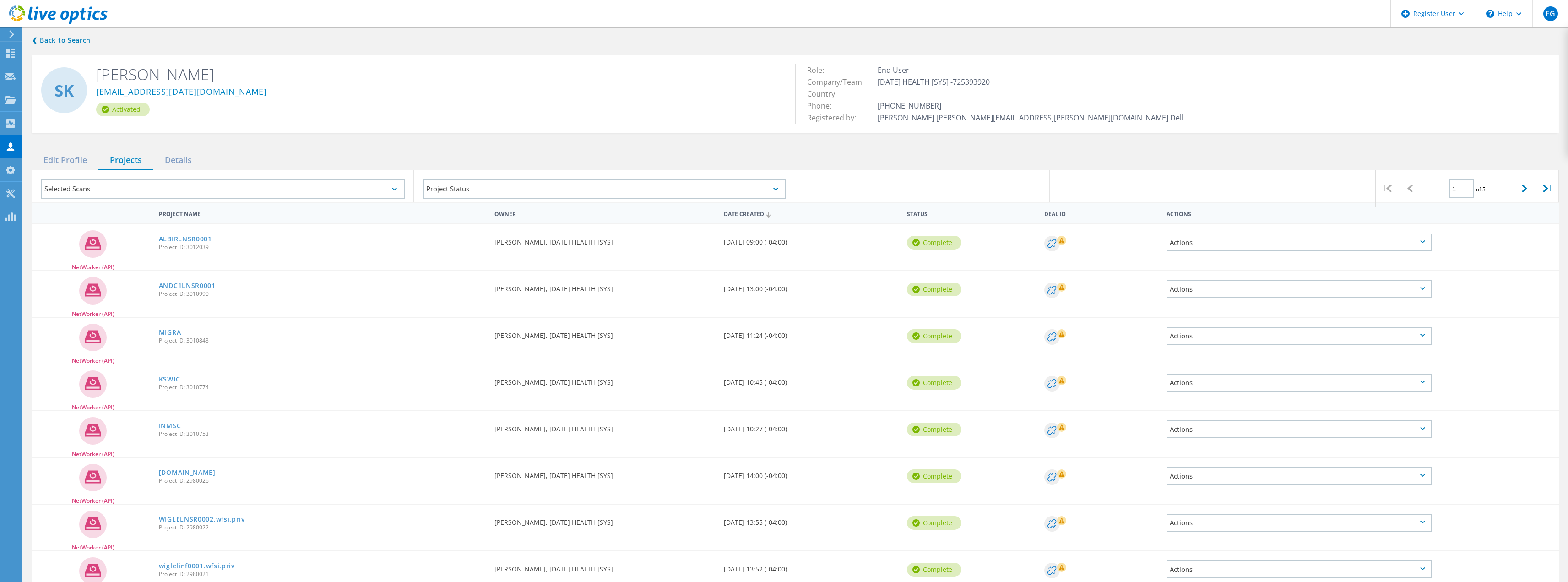
click at [174, 378] on link "KSWIC" at bounding box center [169, 379] width 21 height 7
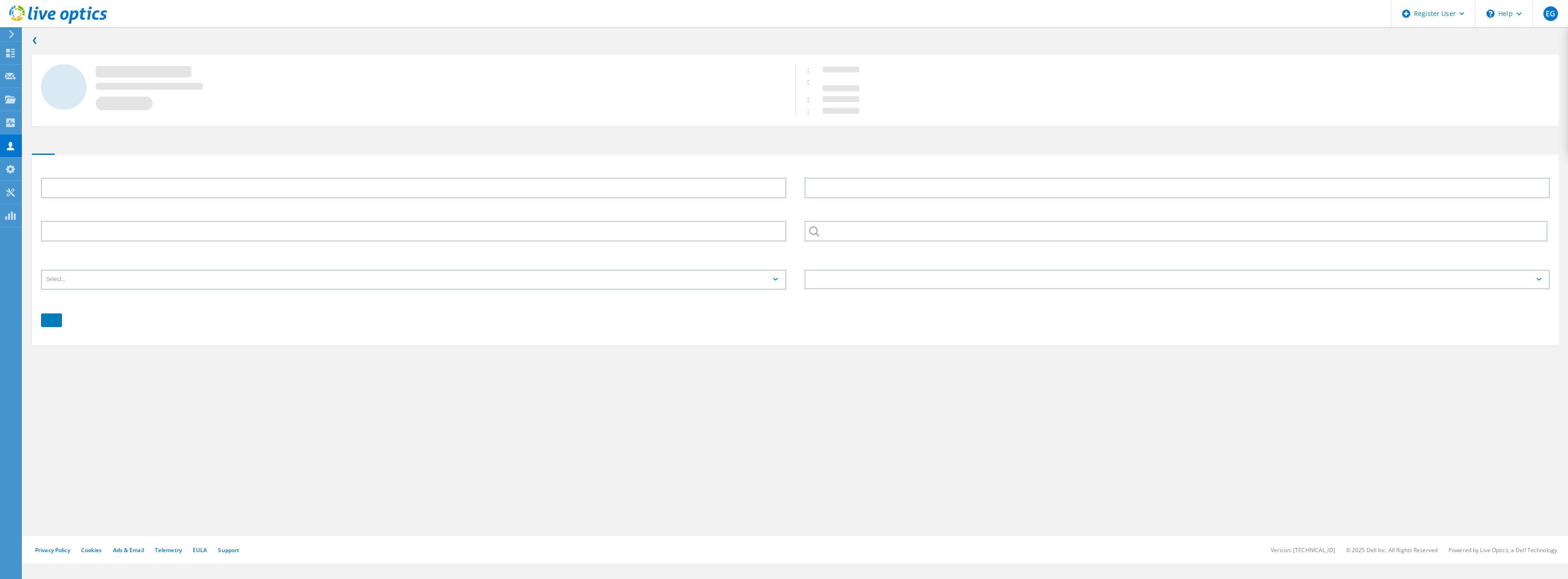
type input "[PERSON_NAME]"
type input "[PHONE_NUMBER]"
type input "[DATE] HEALTH [SYS]"
type input "English"
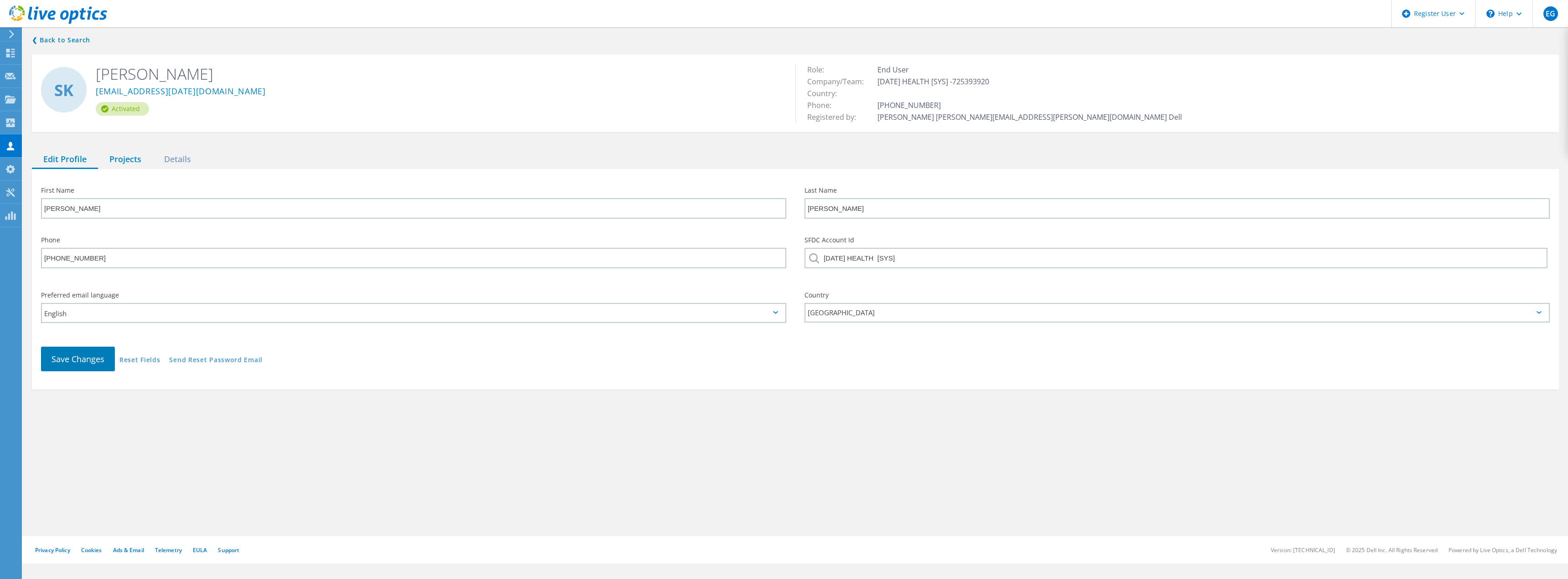
click at [112, 161] on div "Projects" at bounding box center [125, 159] width 54 height 19
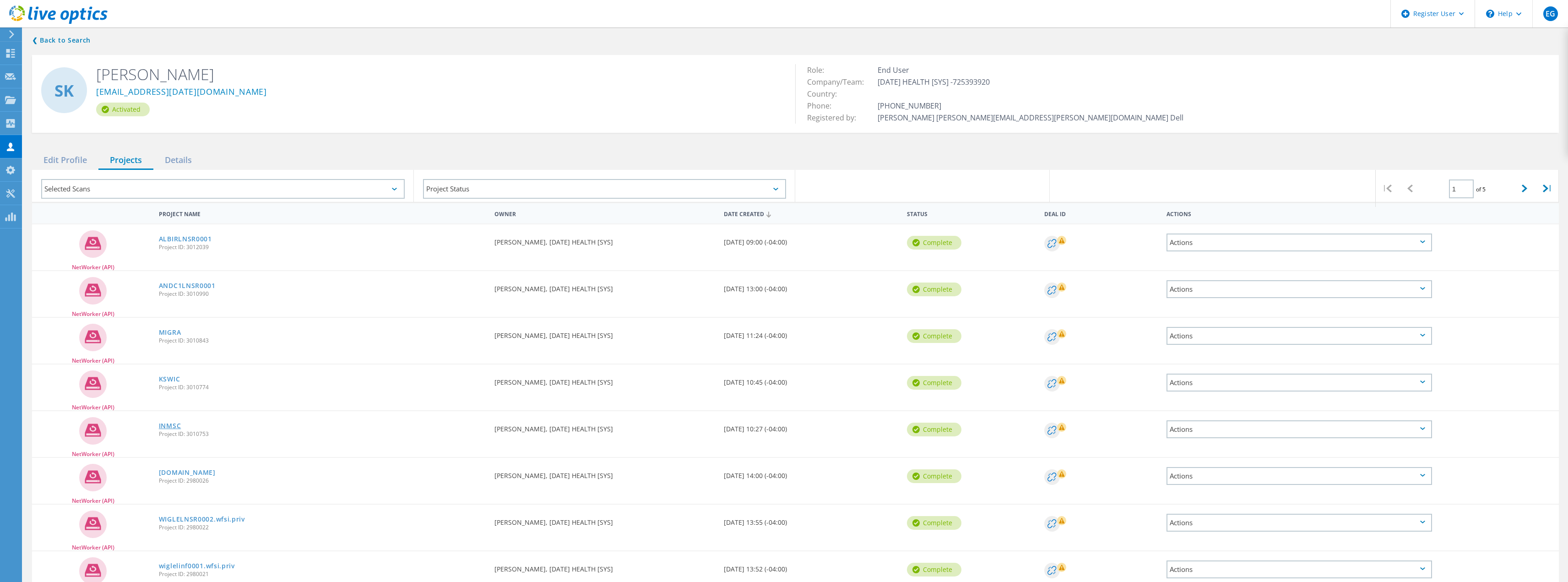
click at [167, 428] on link "INMSC" at bounding box center [170, 426] width 23 height 7
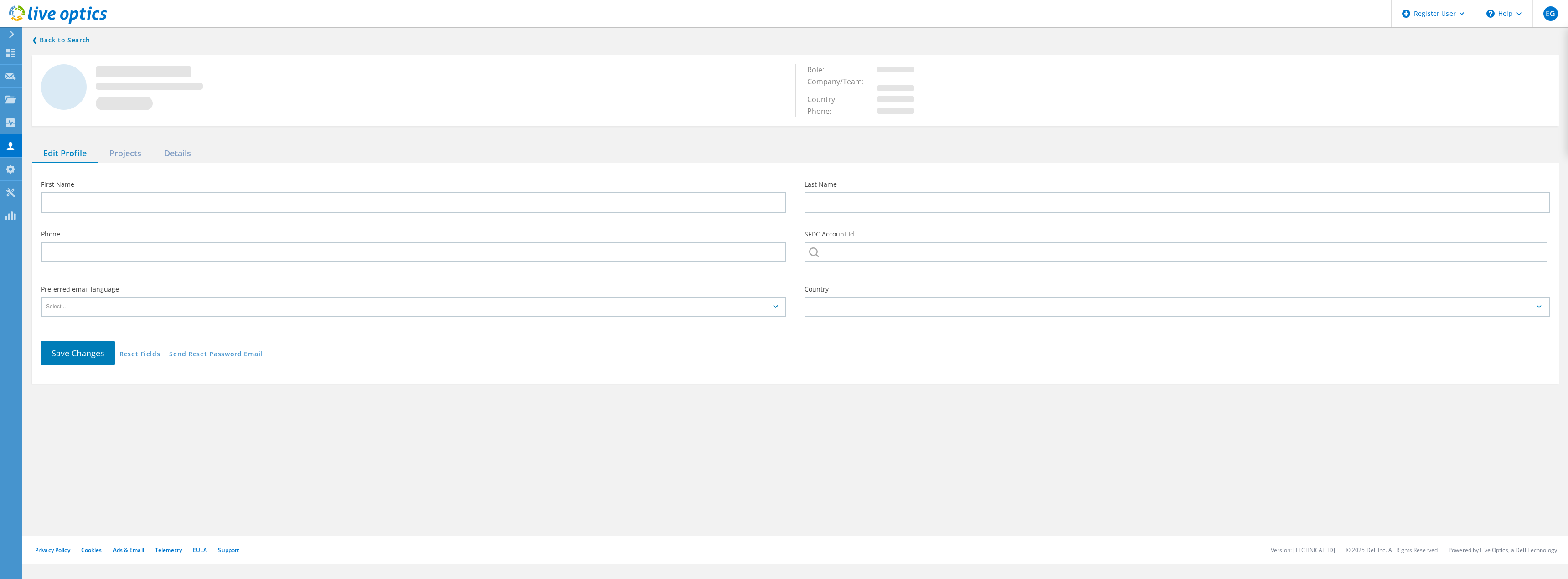
type input "[PERSON_NAME]"
type input "[PHONE_NUMBER]"
type input "[DATE] HEALTH [SYS]"
type input "English"
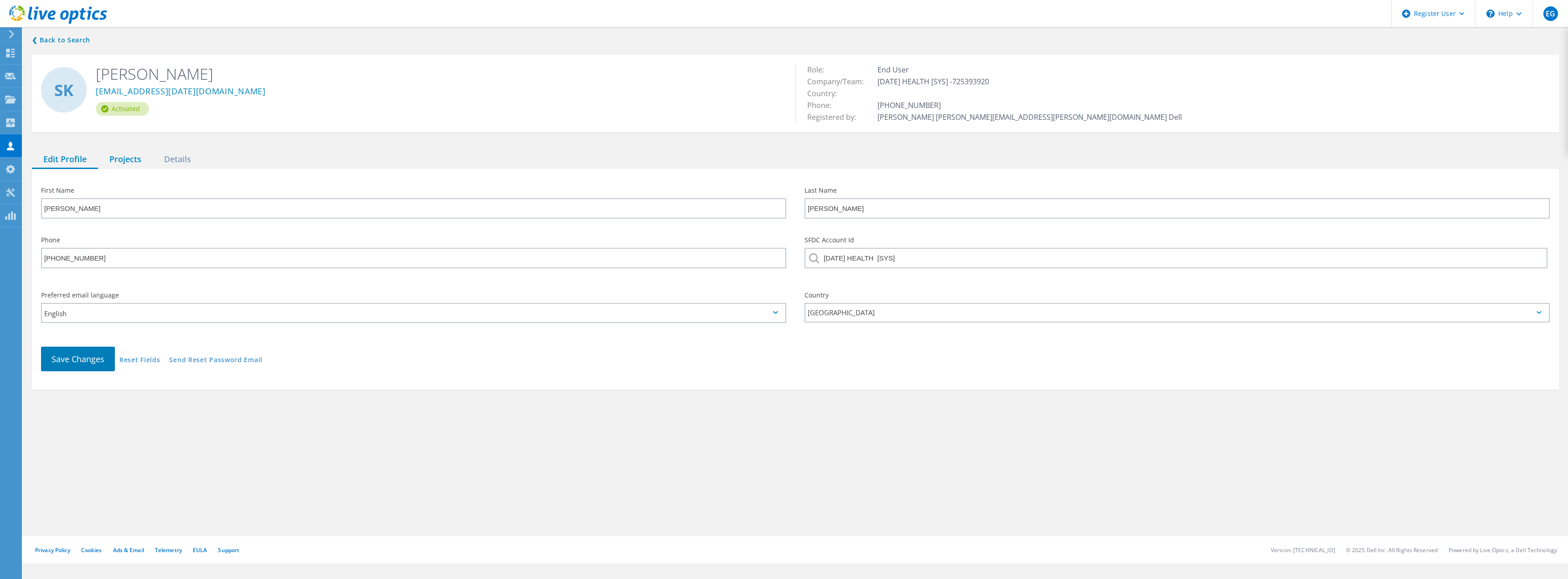
click at [134, 160] on div "Projects" at bounding box center [125, 159] width 54 height 19
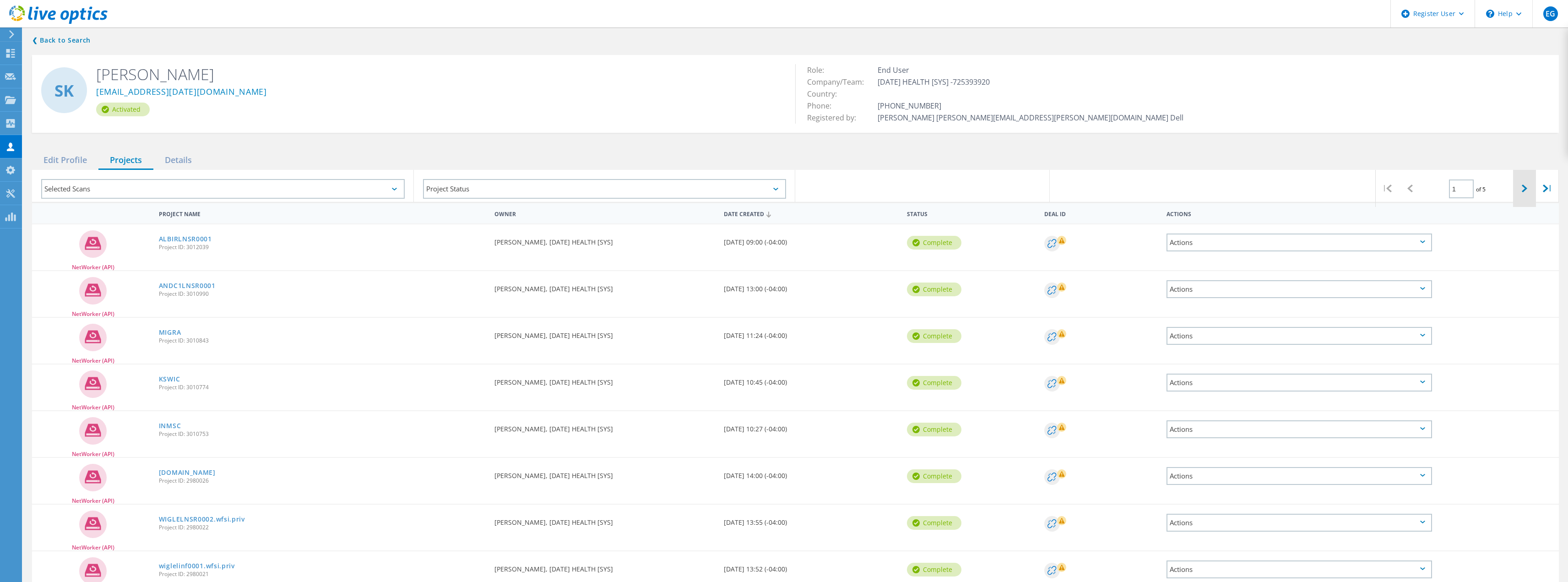
click at [1523, 184] on lo-svg-helper at bounding box center [1524, 188] width 5 height 8
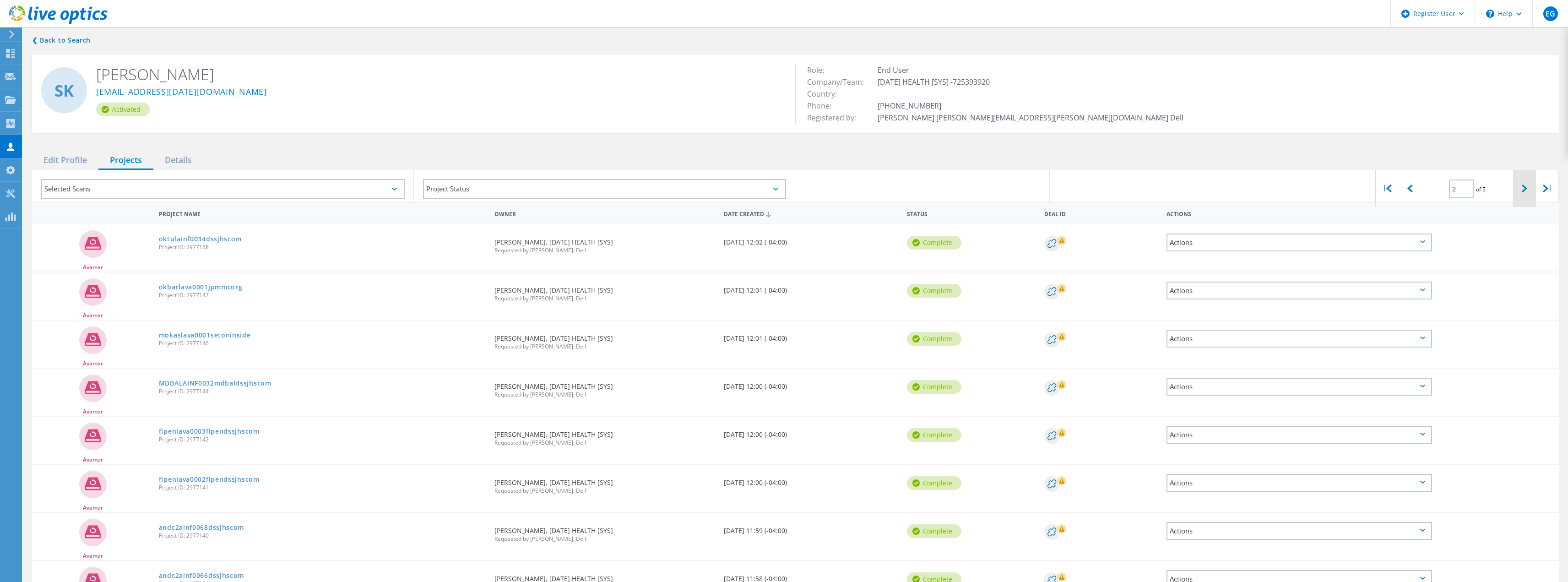
click at [1521, 190] on div at bounding box center [1524, 189] width 23 height 37
click at [1516, 196] on div at bounding box center [1524, 189] width 23 height 37
click at [1530, 194] on div at bounding box center [1524, 189] width 23 height 37
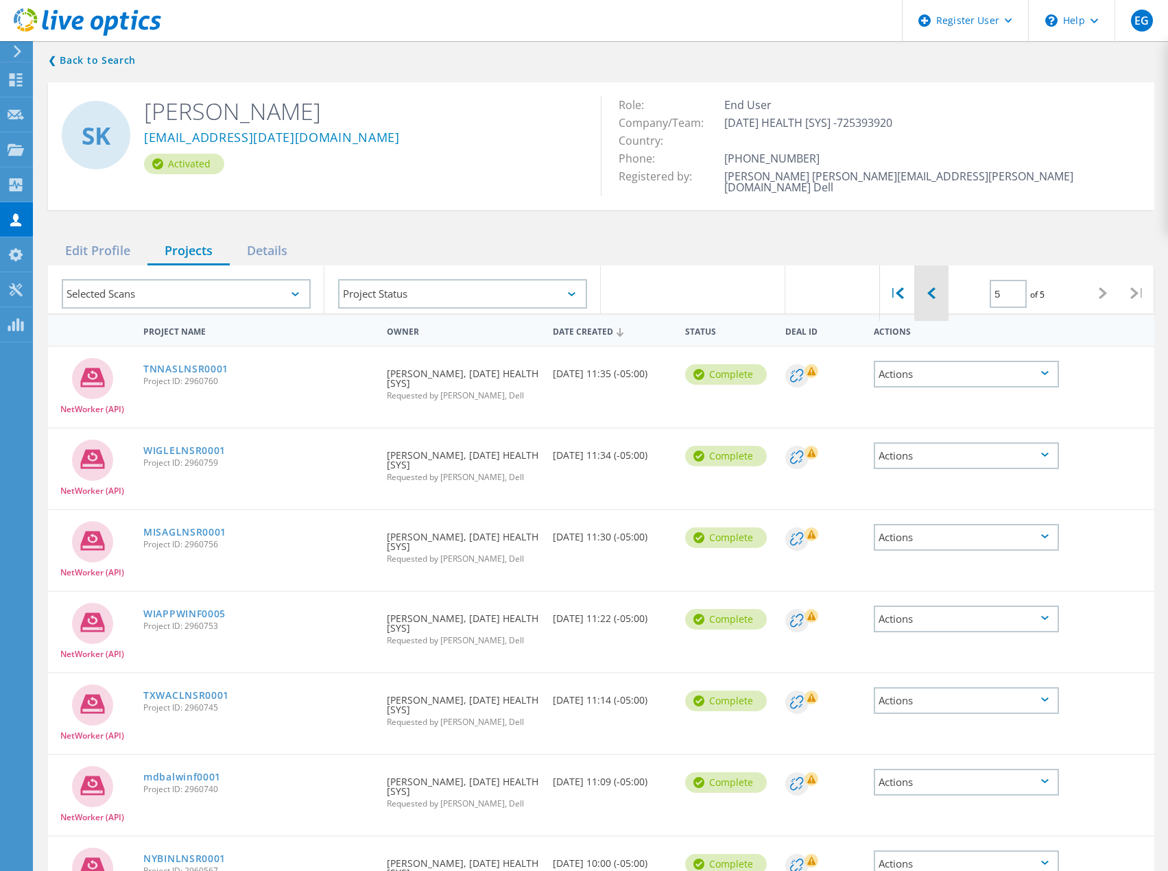
click at [932, 287] on icon at bounding box center [932, 293] width 8 height 12
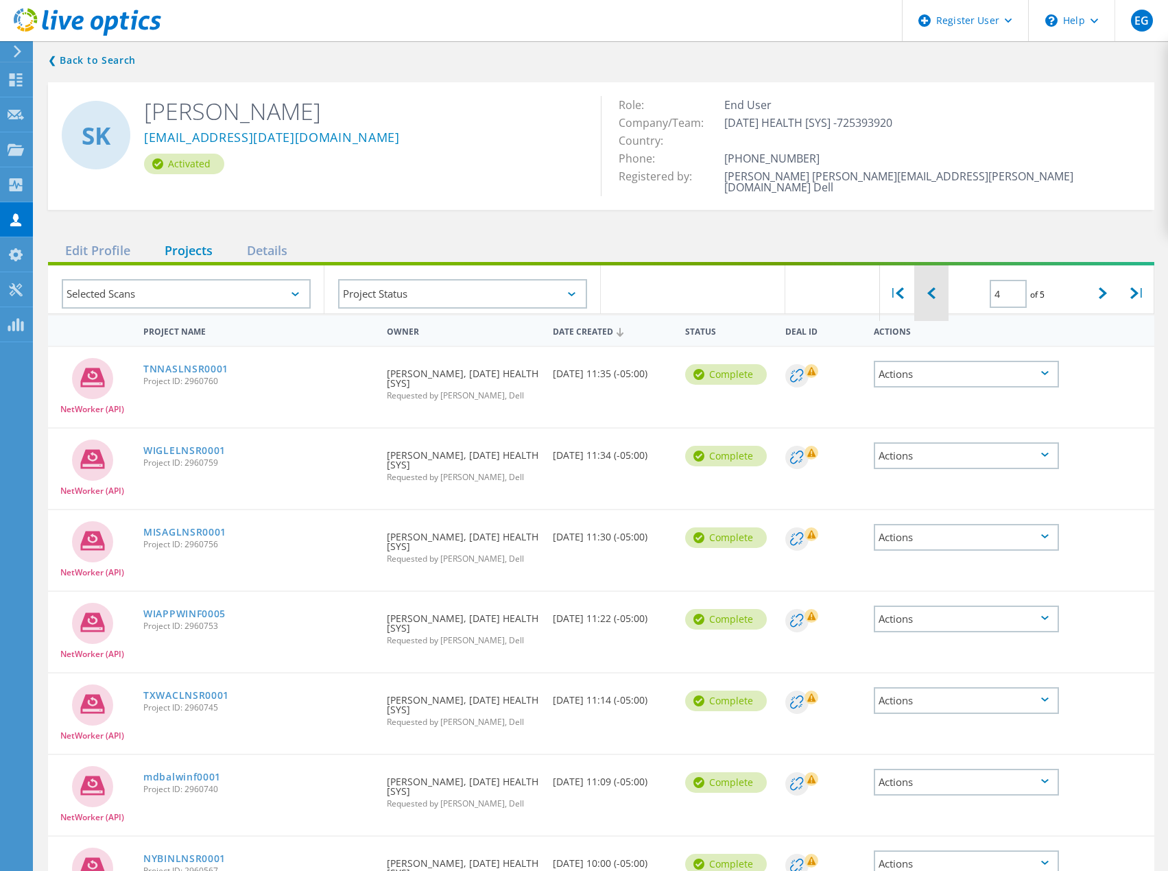
click at [932, 287] on icon at bounding box center [932, 293] width 8 height 12
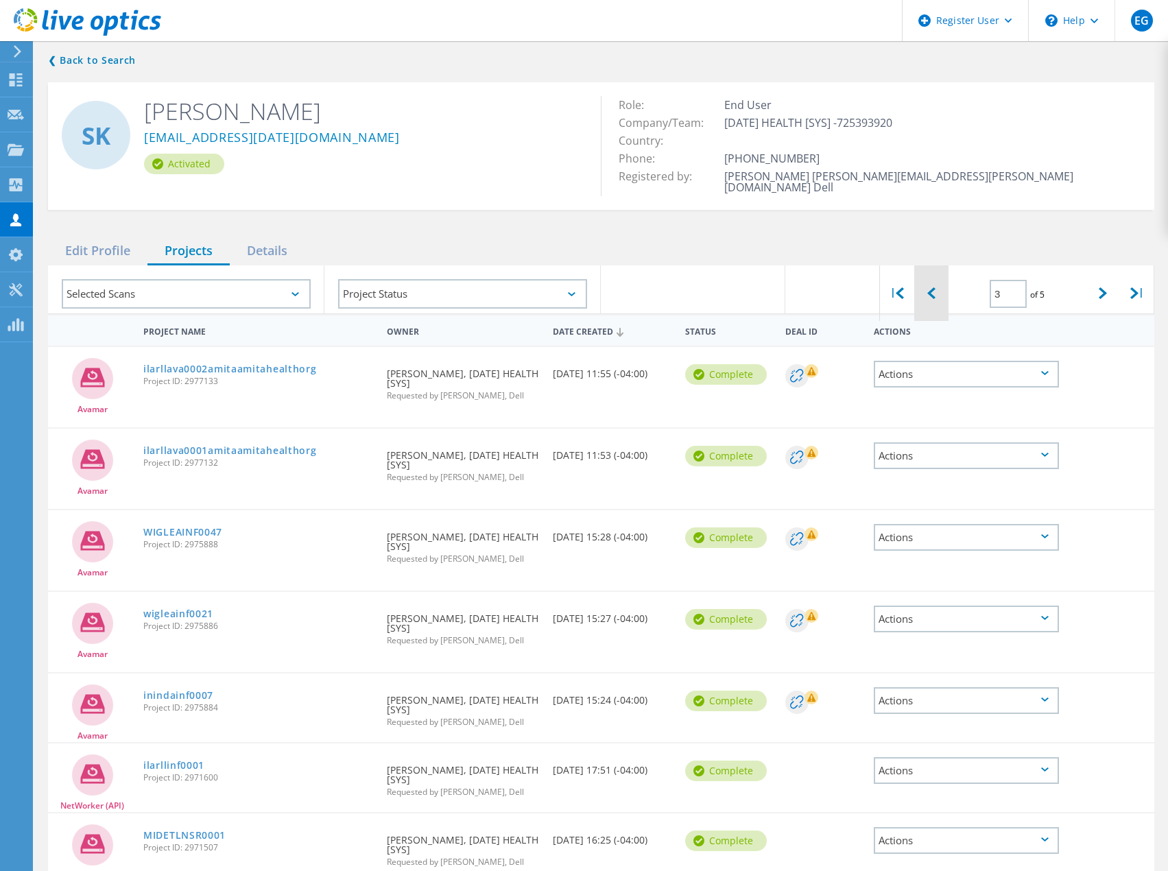
click at [932, 287] on icon at bounding box center [932, 293] width 8 height 12
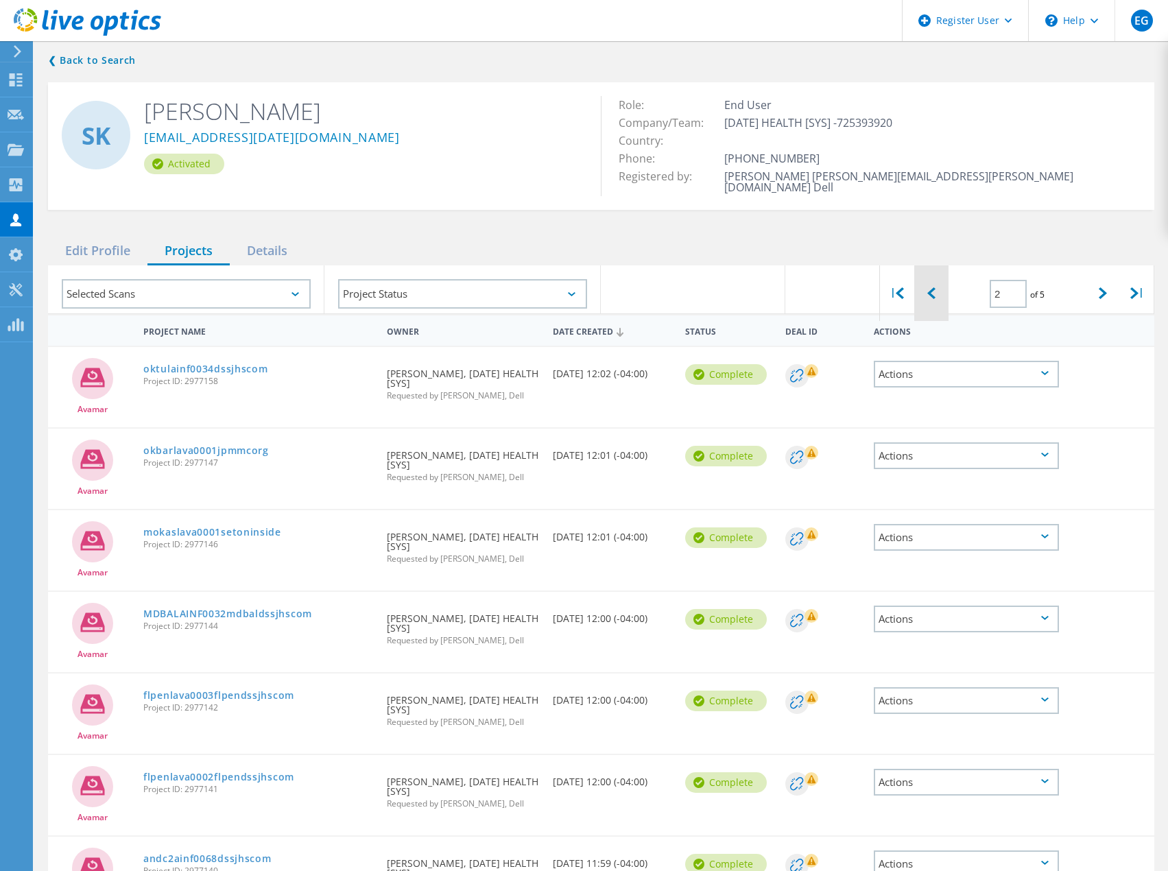
click at [934, 287] on icon at bounding box center [932, 293] width 8 height 12
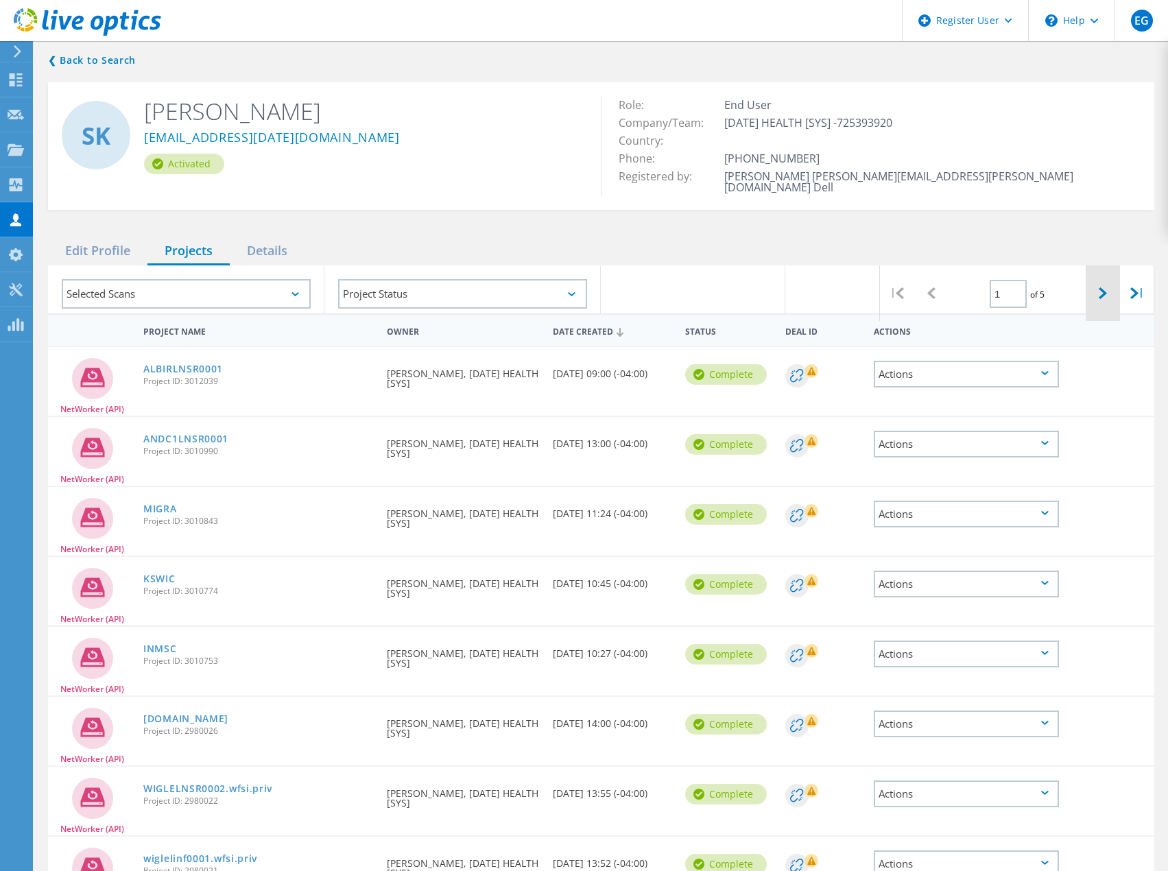
click at [1101, 287] on icon at bounding box center [1103, 293] width 8 height 12
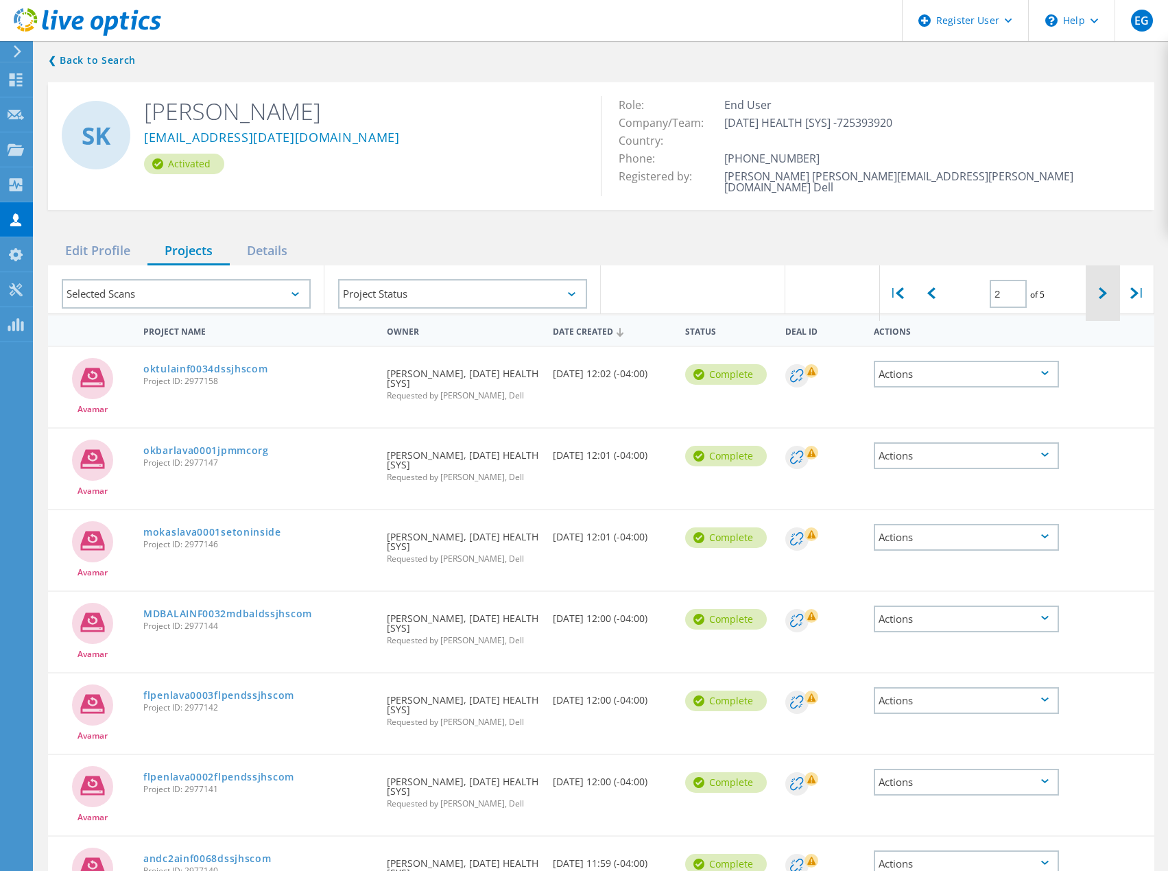
click at [1102, 287] on icon at bounding box center [1103, 293] width 8 height 12
click at [1095, 279] on div at bounding box center [1103, 293] width 34 height 56
click at [1096, 291] on div at bounding box center [1103, 293] width 34 height 56
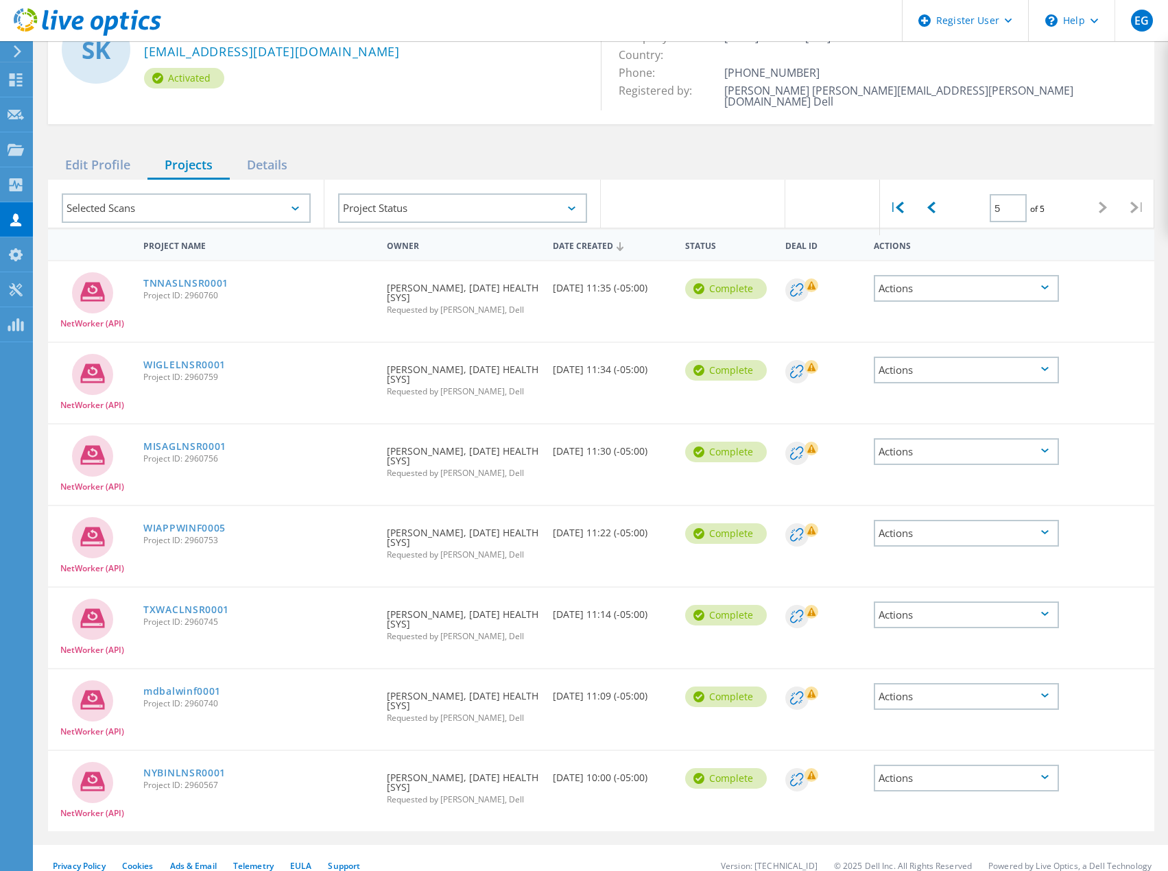
scroll to position [90, 0]
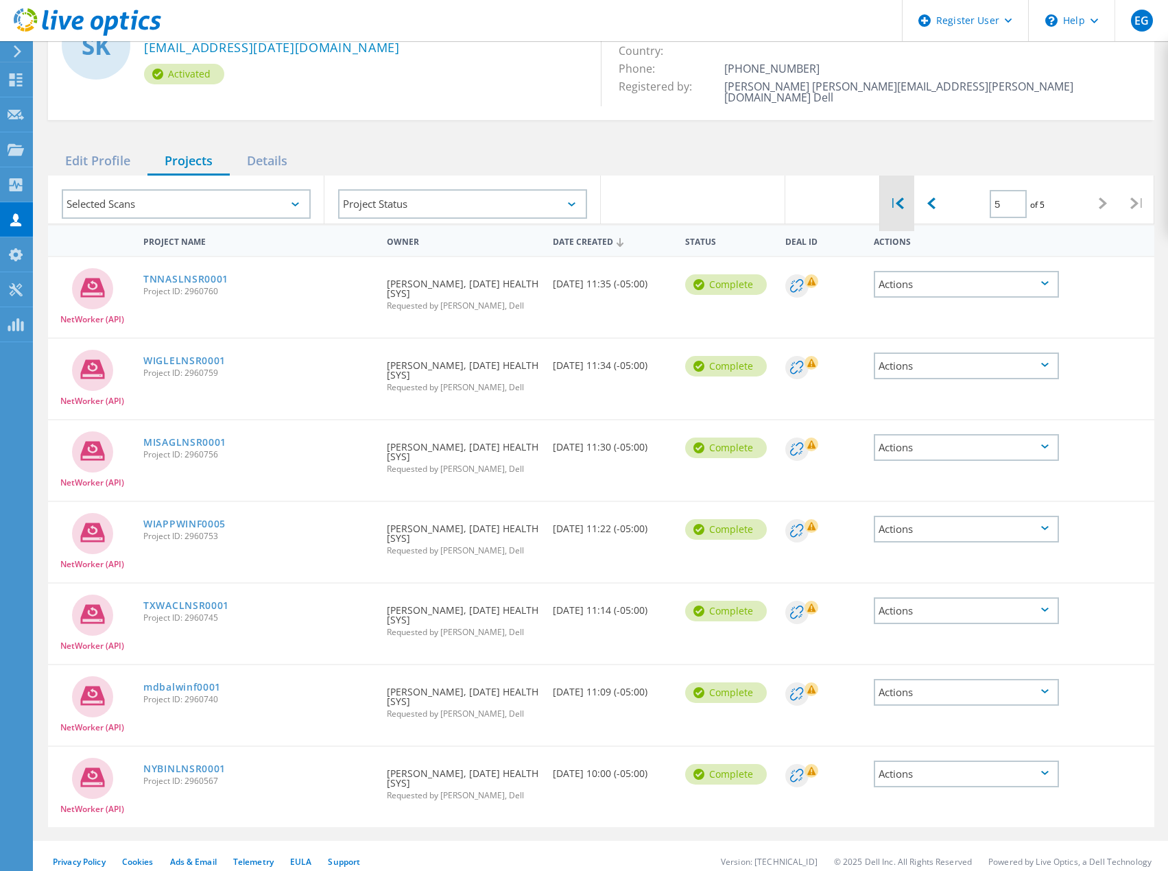
click at [906, 191] on div "|" at bounding box center [897, 204] width 34 height 56
type input "1"
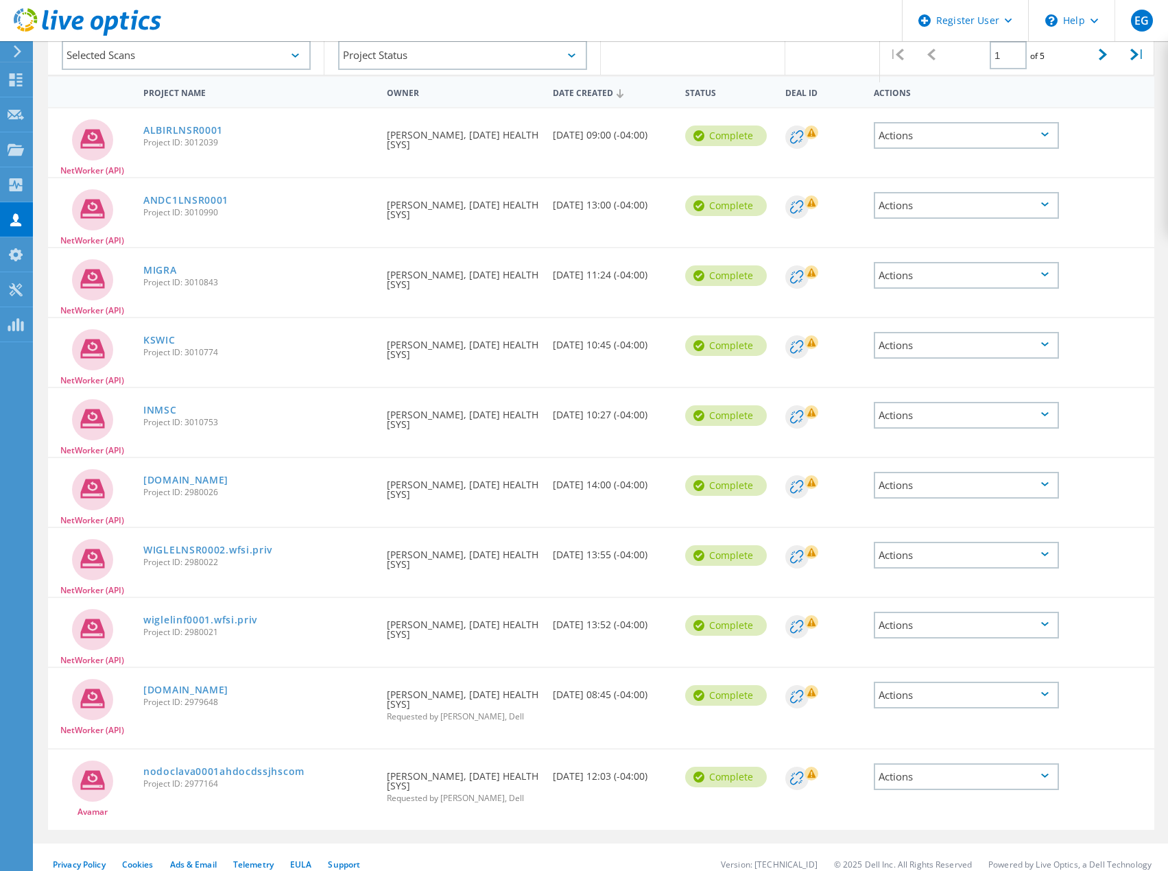
scroll to position [241, 0]
